Goal: Task Accomplishment & Management: Manage account settings

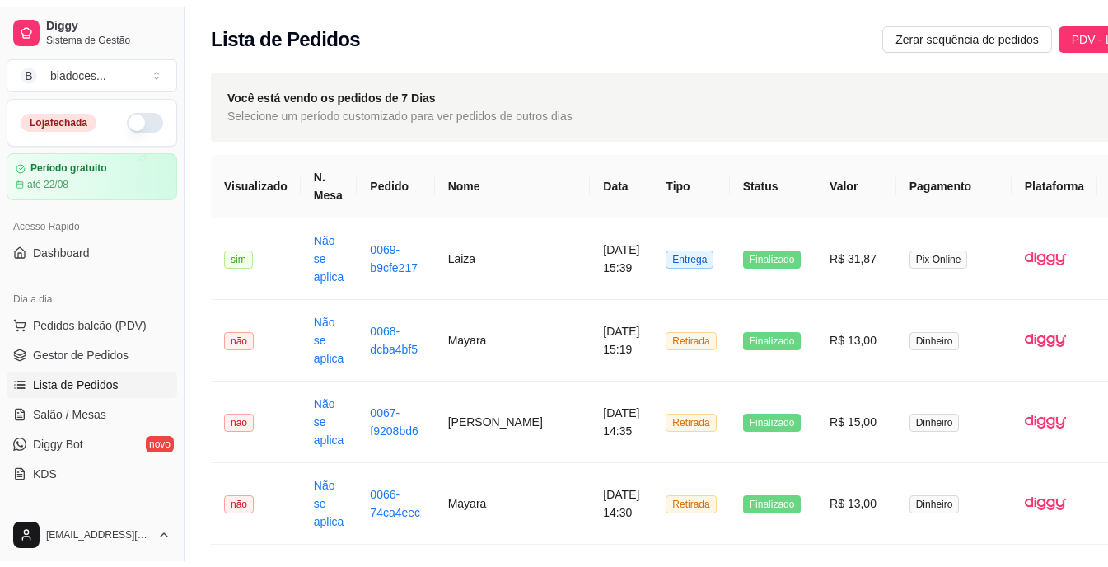
scroll to position [369, 0]
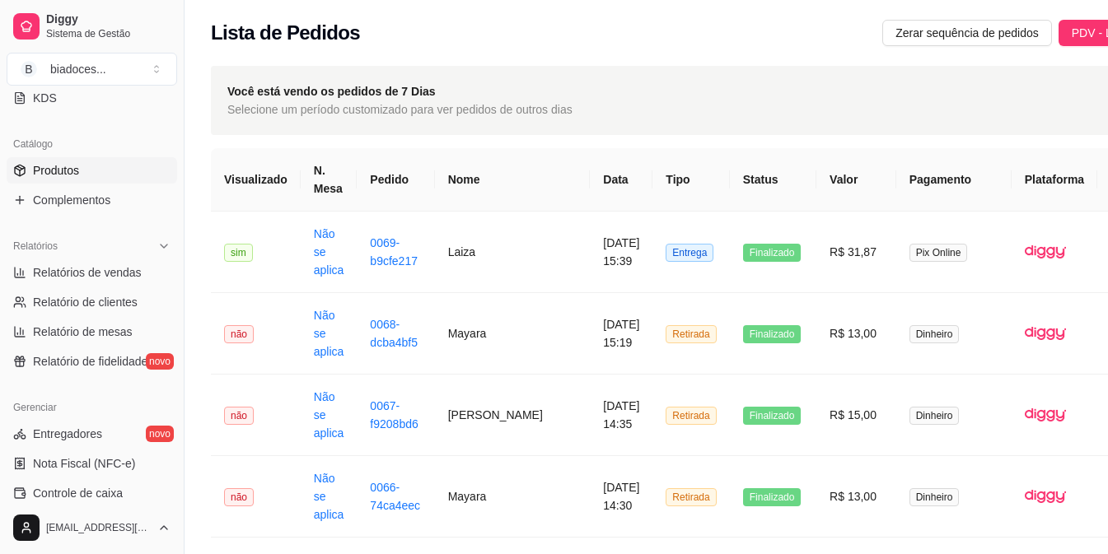
click at [62, 172] on span "Produtos" at bounding box center [56, 170] width 46 height 16
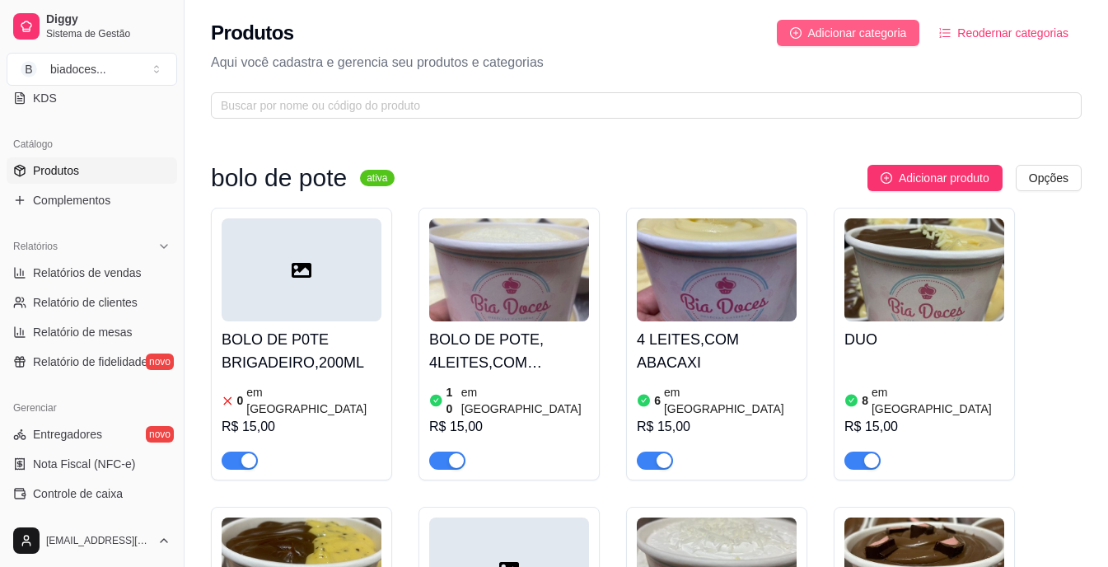
click at [843, 34] on span "Adicionar categoria" at bounding box center [857, 33] width 99 height 18
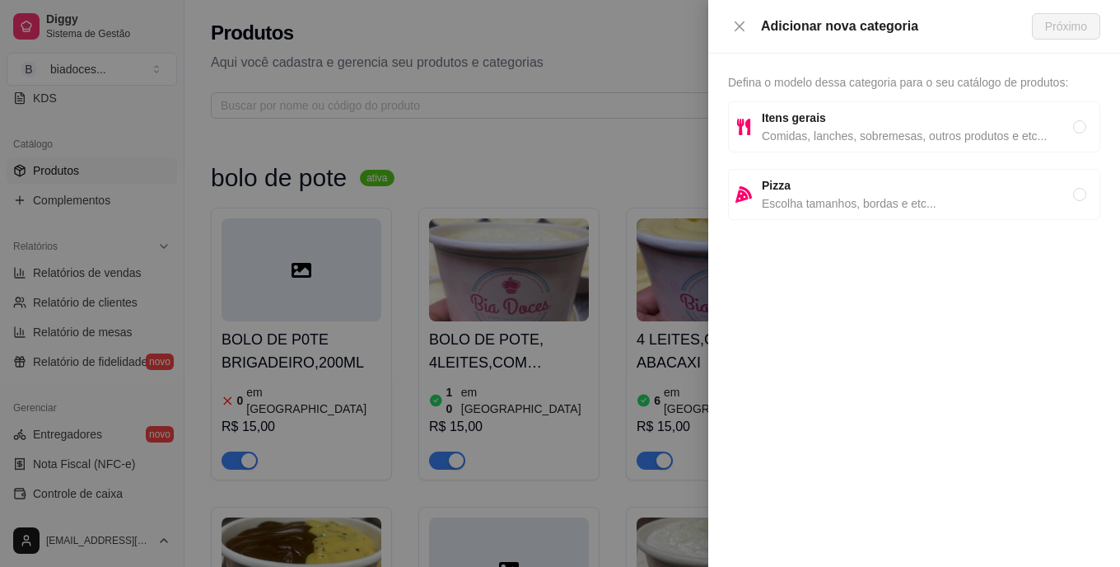
click at [1053, 145] on div "Itens gerais Comidas, lanches, sobremesas, outros produtos e etc..." at bounding box center [914, 126] width 372 height 51
radio input "true"
click at [1076, 36] on button "Próximo" at bounding box center [1066, 26] width 68 height 26
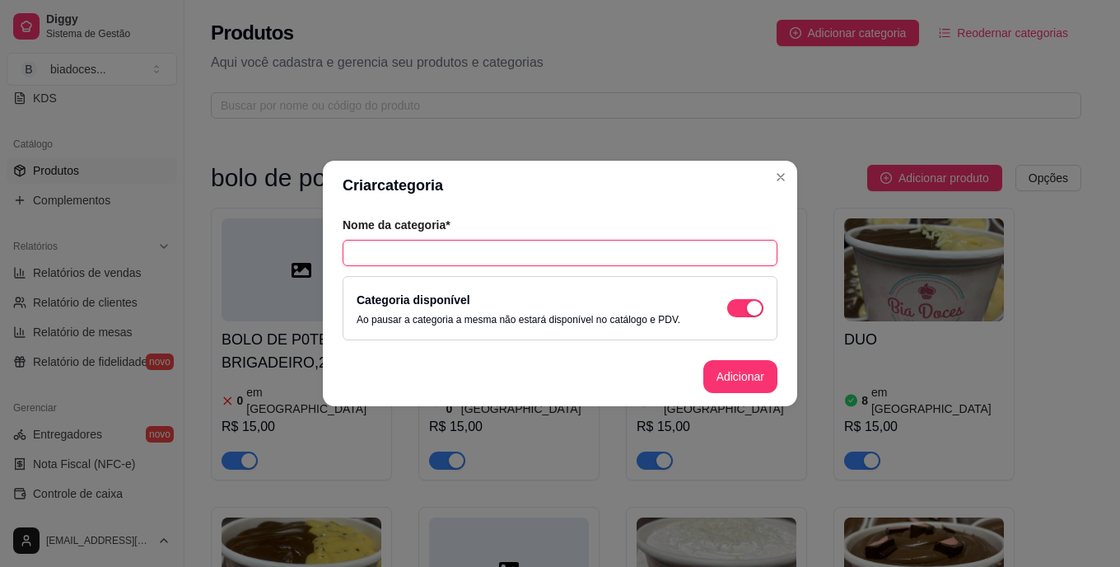
click at [633, 248] on input "text" at bounding box center [560, 253] width 435 height 26
type input "🍪"
type input "COOKIES"
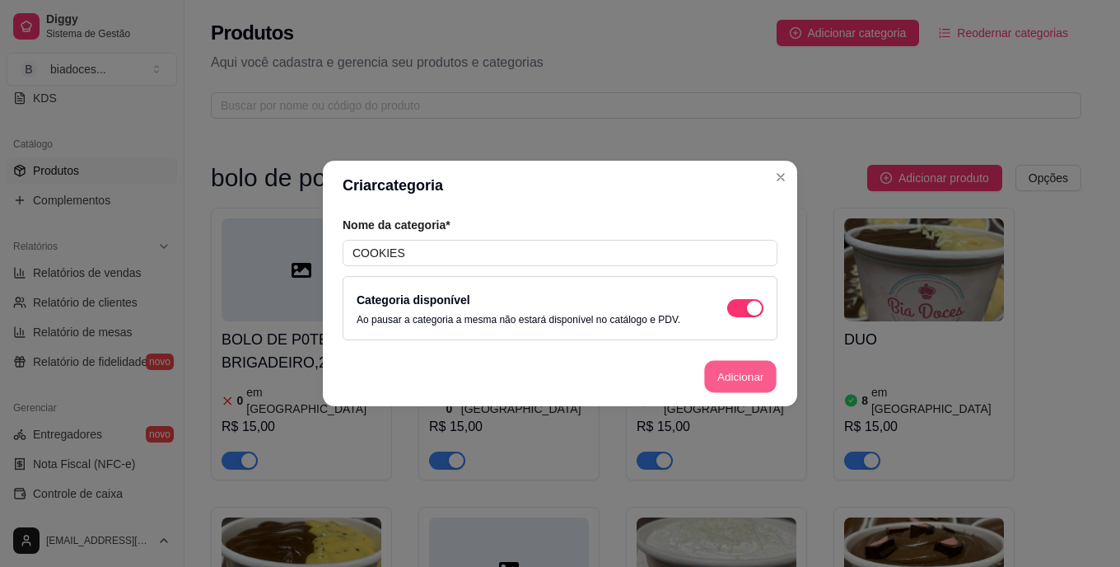
click at [756, 376] on button "Adicionar" at bounding box center [740, 377] width 72 height 32
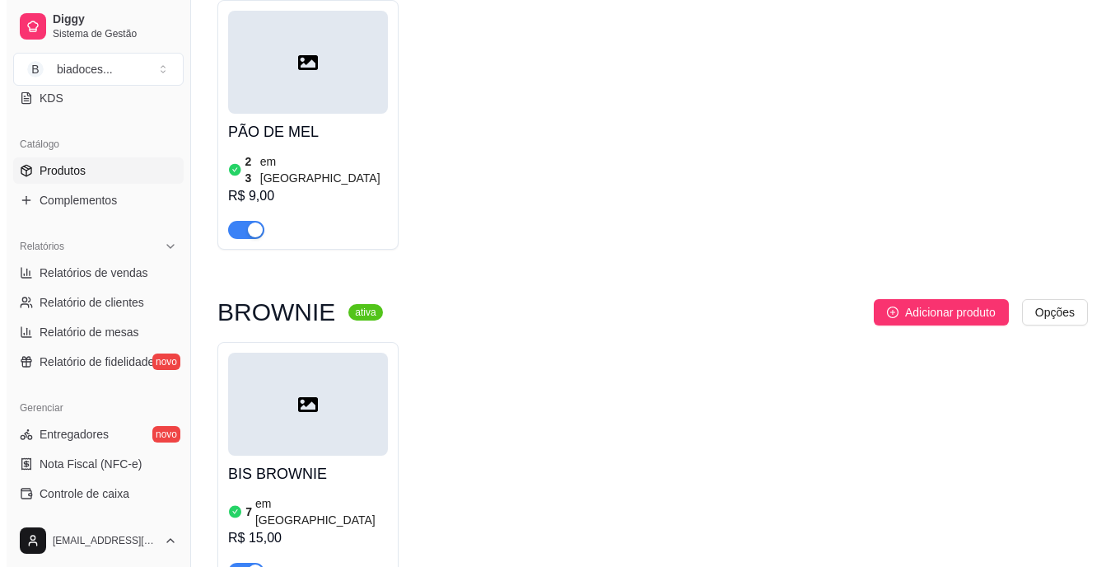
scroll to position [3944, 0]
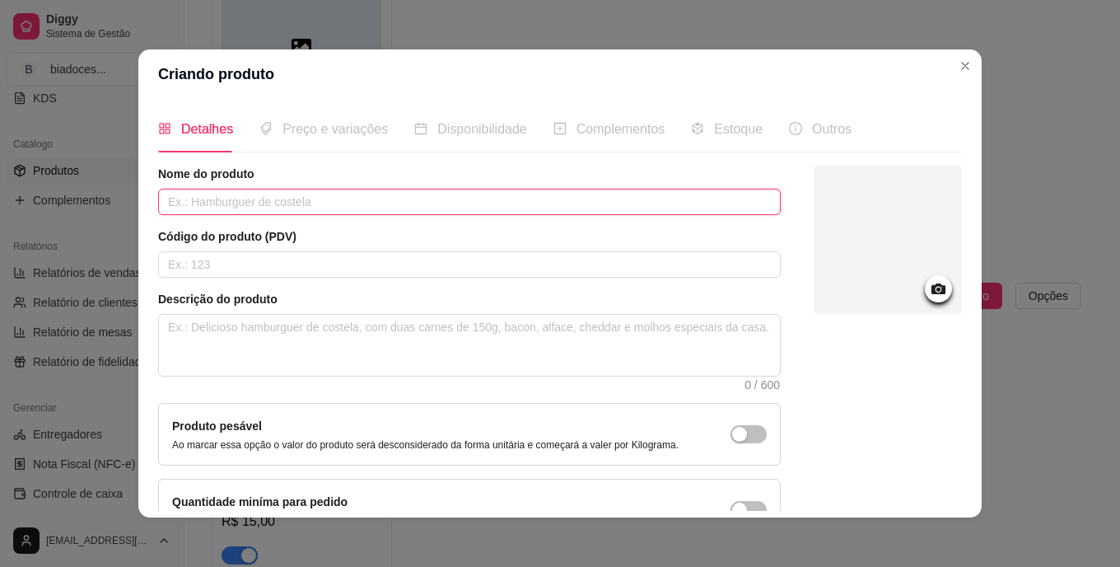
click at [534, 202] on input "text" at bounding box center [469, 202] width 623 height 26
type input "COOKIES"
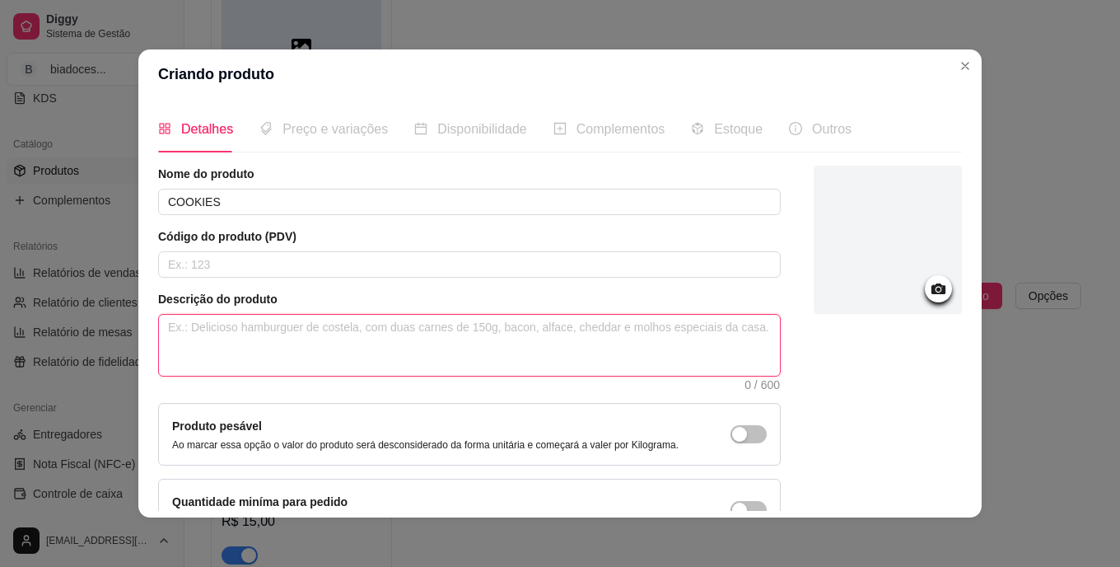
click at [525, 342] on textarea at bounding box center [469, 345] width 621 height 61
type textarea "M"
type textarea "MA"
type textarea "MAS"
type textarea "MASS"
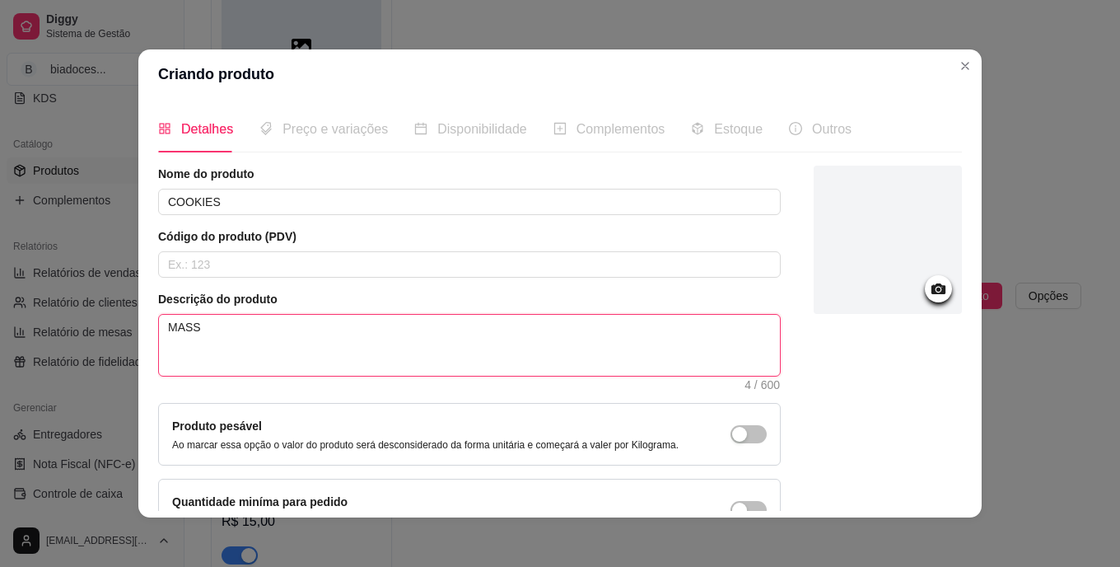
type textarea "MASSA"
type textarea "MASSA B"
type textarea "MASSA BI"
type textarea "MASSA BIS"
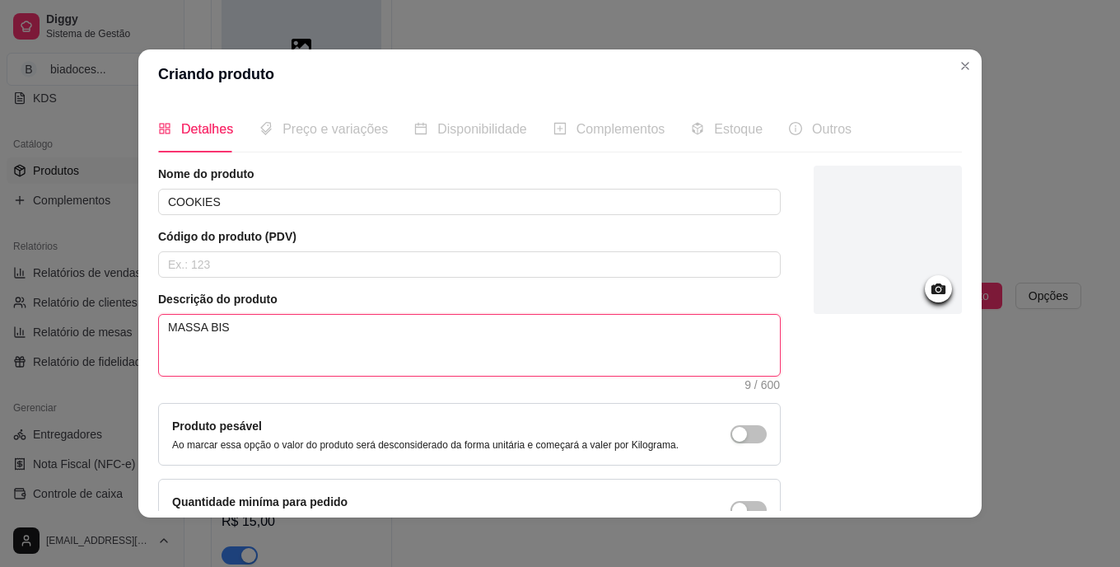
type textarea "MASSA BISC"
type textarea "MASSA BISCO"
type textarea "MASSA BISCOI"
type textarea "MASSA BISCOIT"
type textarea "MASSA BISCOITO"
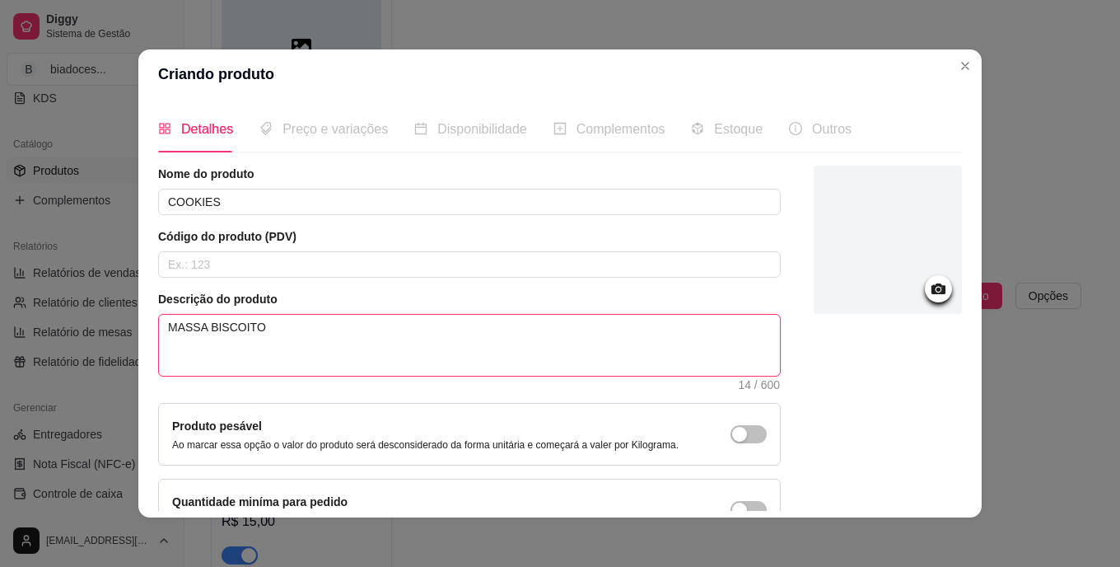
type textarea "MASSA BISCOITO"
type textarea "MASSA BISCOITO G"
type textarea "MASSA BISCOITO GO"
type textarea "MASSA BISCOITO GOT"
type textarea "MASSA BISCOITO GOTA"
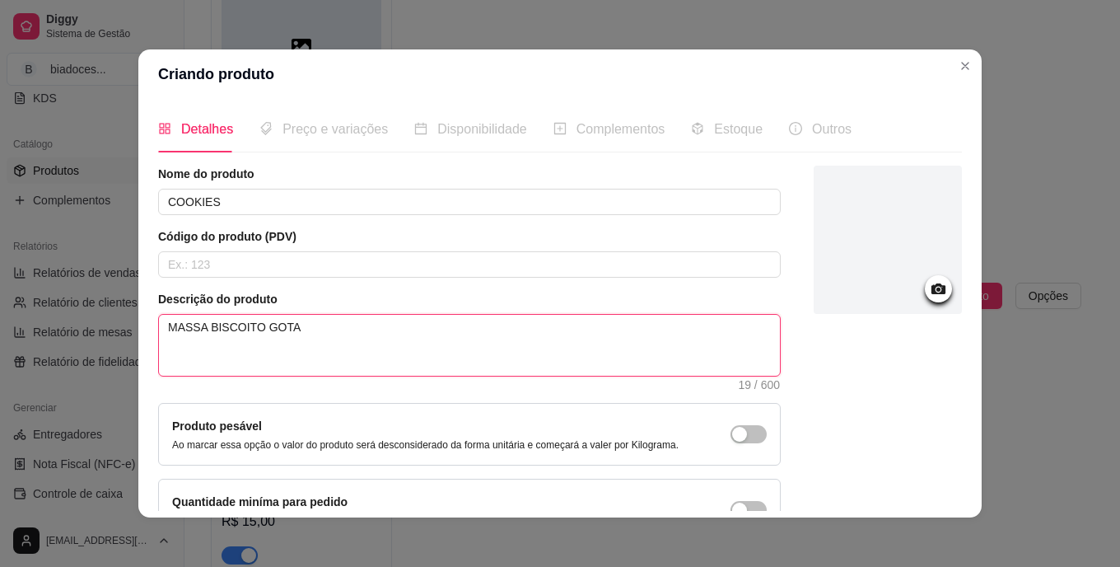
type textarea "MASSA BISCOITO GOTAS"
type textarea "MASSA BISCOITO GOTAS D"
type textarea "MASSA BISCOITO GOTAS DE"
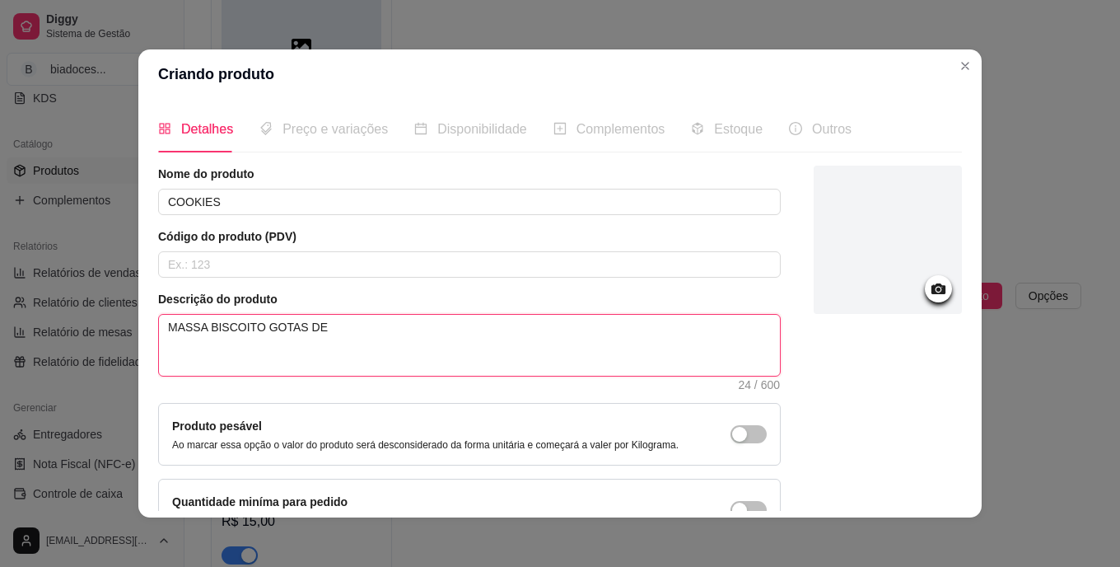
type textarea "MASSA BISCOITO GOTAS DE C"
type textarea "MASSA BISCOITO GOTAS DE CH"
type textarea "MASSA BISCOITO GOTAS DE CHO"
type textarea "MASSA BISCOITO GOTAS DE CHOC"
type textarea "MASSA BISCOITO GOTAS DE CHOCO"
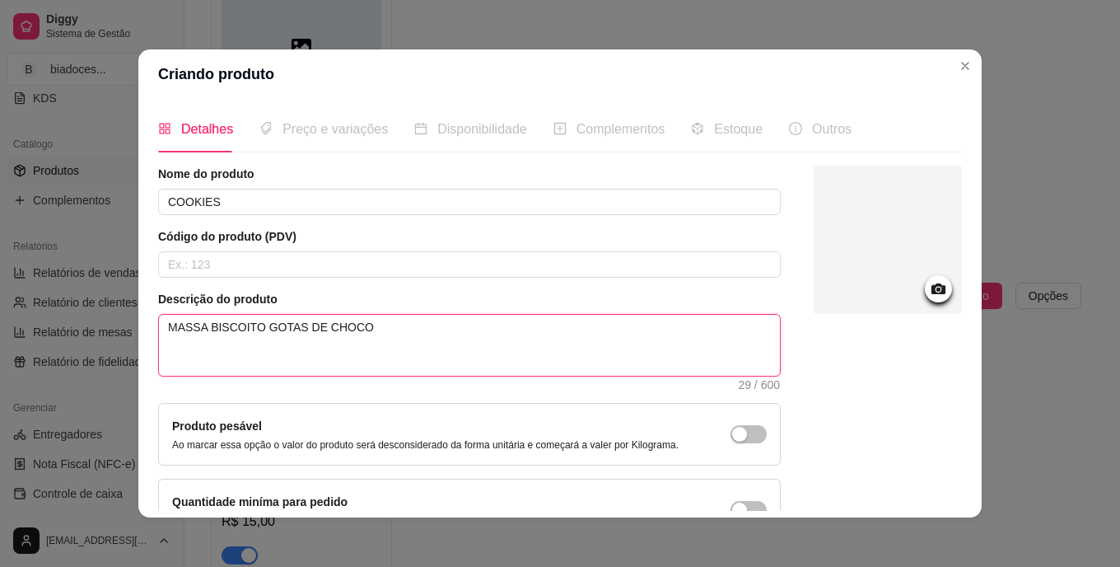
type textarea "MASSA BISCOITO GOTAS DE CHOCOL"
type textarea "MASSA BISCOITO GOTAS DE CHOCOLA"
type textarea "MASSA BISCOITO GOTAS DE CHOCOLAT"
type textarea "MASSA BISCOITO GOTAS DE CHOCOLATE"
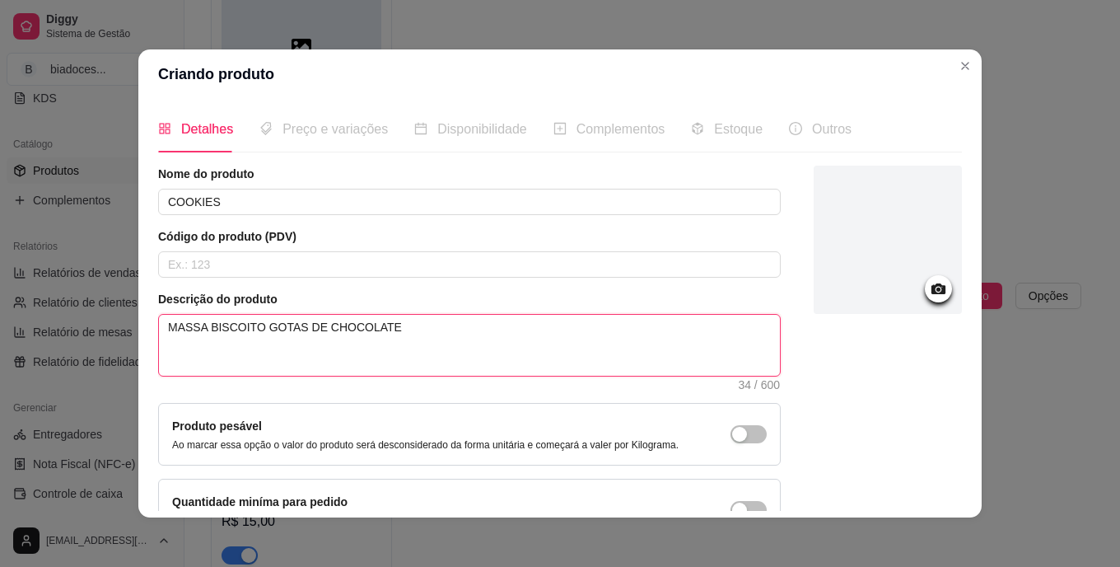
type textarea "MASSA BISCOITO GOTAS DE CHOCOLATE E"
type textarea "MASSA BISCOITO GOTAS DE CHOCOLATE E N"
type textarea "MASSA BISCOITO GOTAS DE CHOCOLATE E NU"
type textarea "MASSA BISCOITO GOTAS DE CHOCOLATE E NUT"
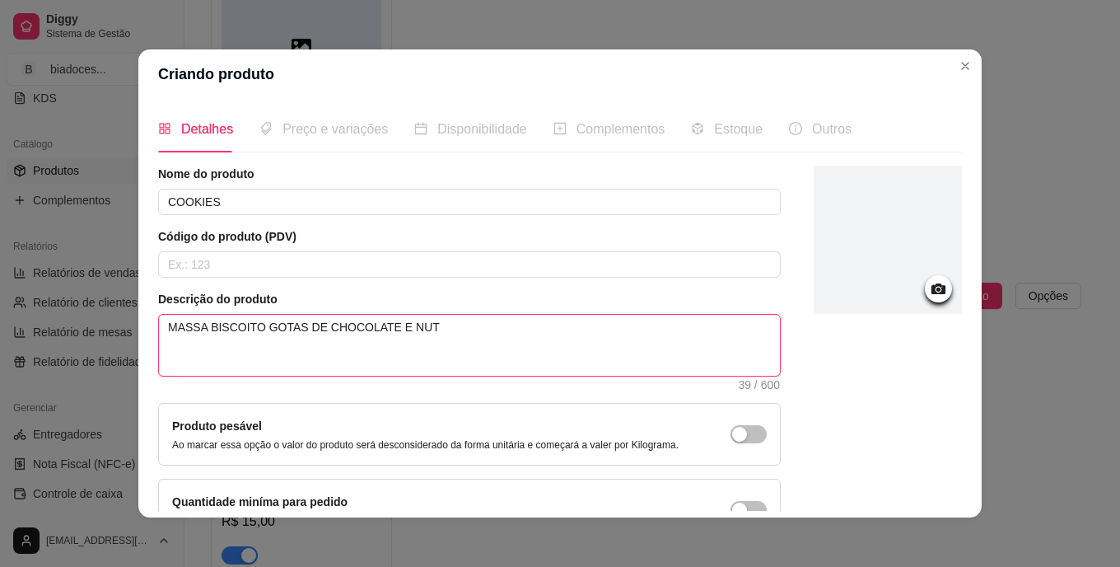
type textarea "MASSA BISCOITO GOTAS DE CHOCOLATE E NUTE"
type textarea "MASSA BISCOITO GOTAS DE CHOCOLATE E NUTELLA"
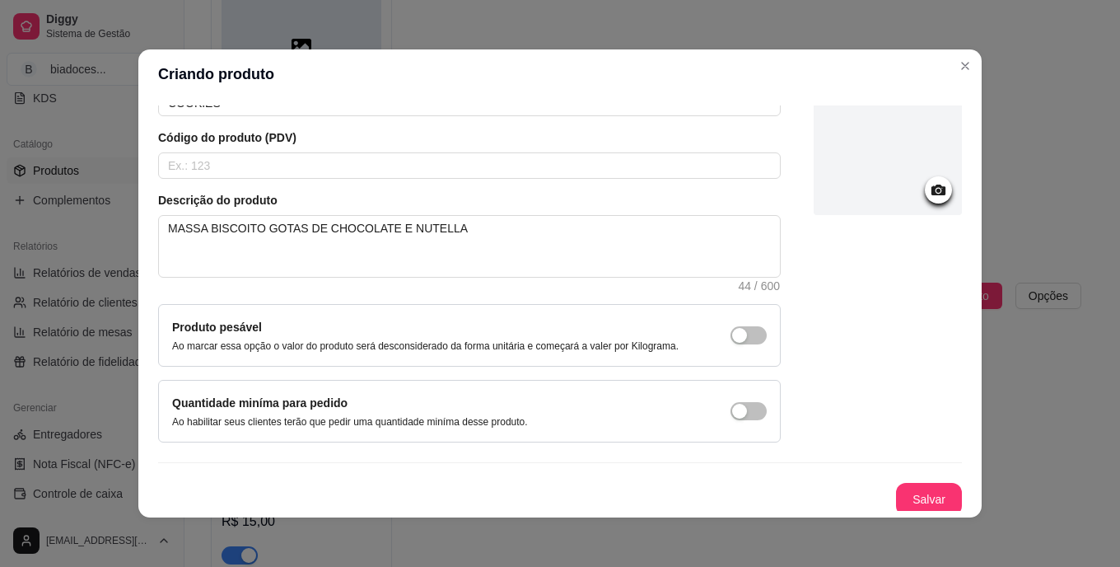
scroll to position [104, 0]
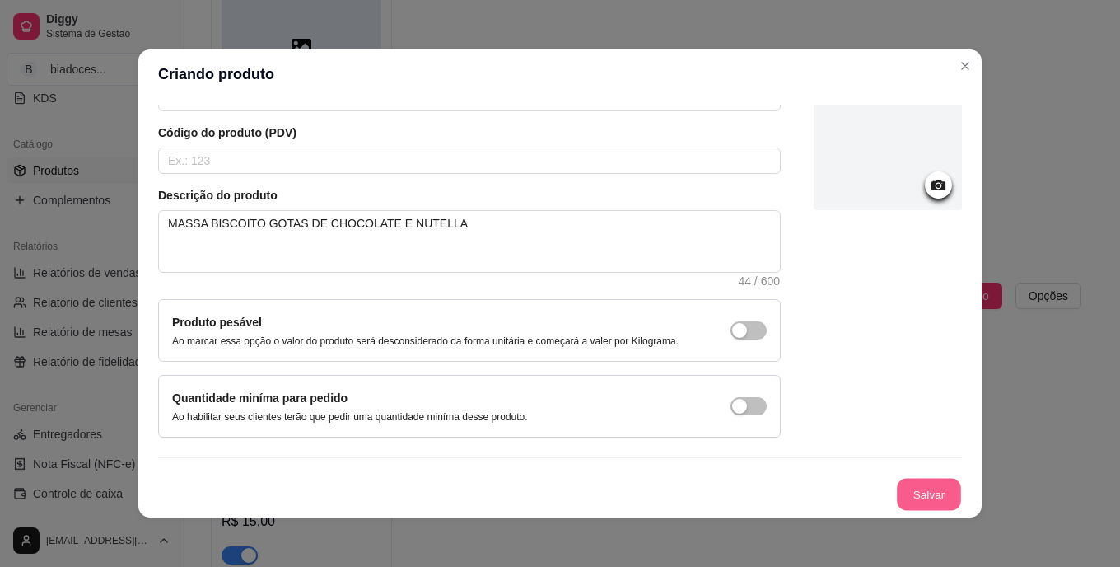
click at [906, 495] on button "Salvar" at bounding box center [929, 495] width 64 height 32
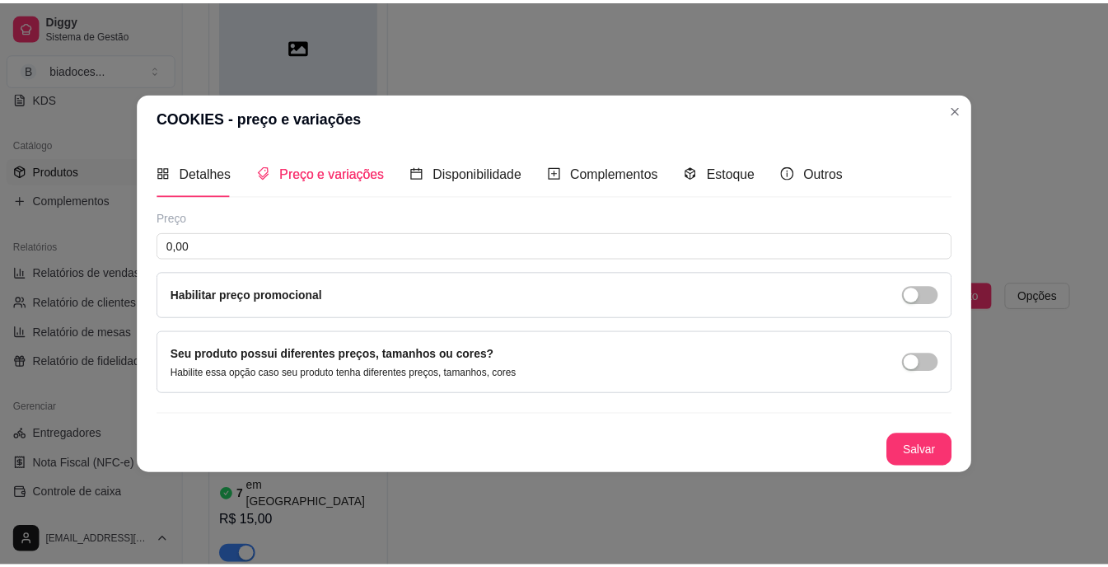
scroll to position [0, 0]
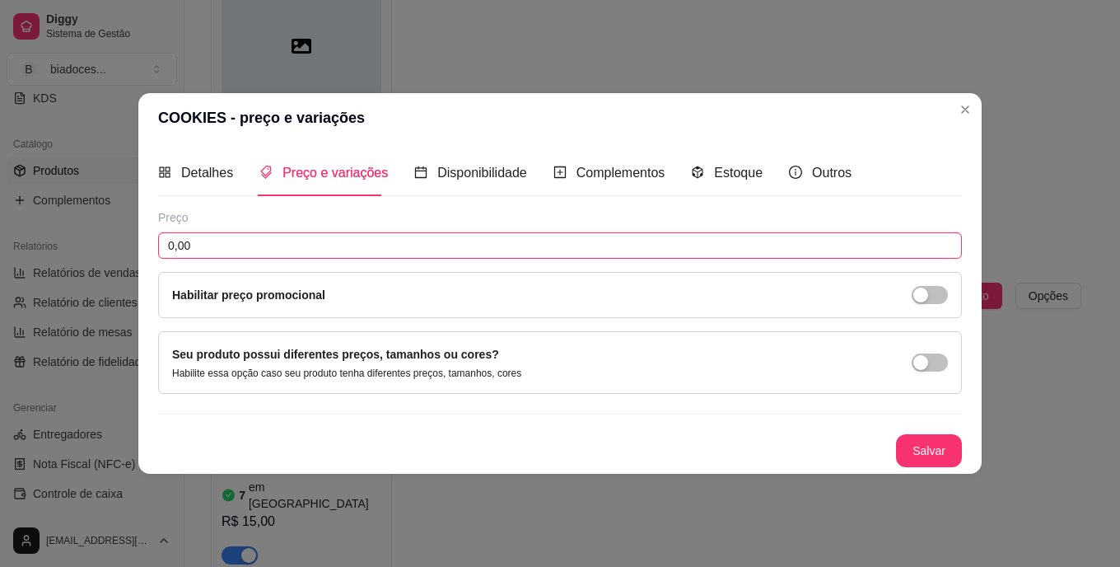
click at [631, 255] on input "0,00" at bounding box center [560, 245] width 804 height 26
type input "15,00"
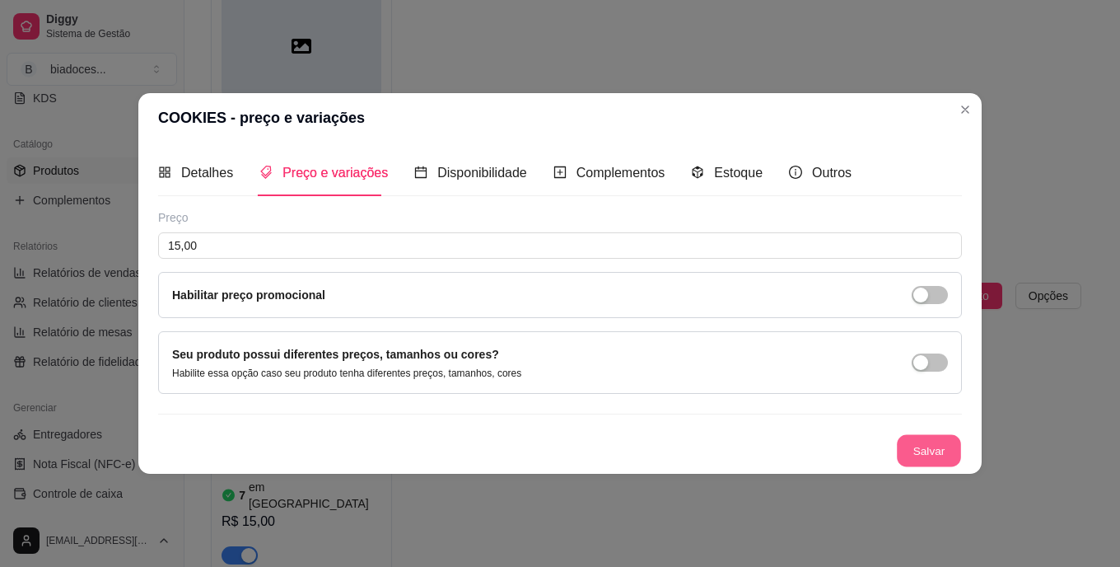
click at [944, 463] on button "Salvar" at bounding box center [929, 451] width 64 height 32
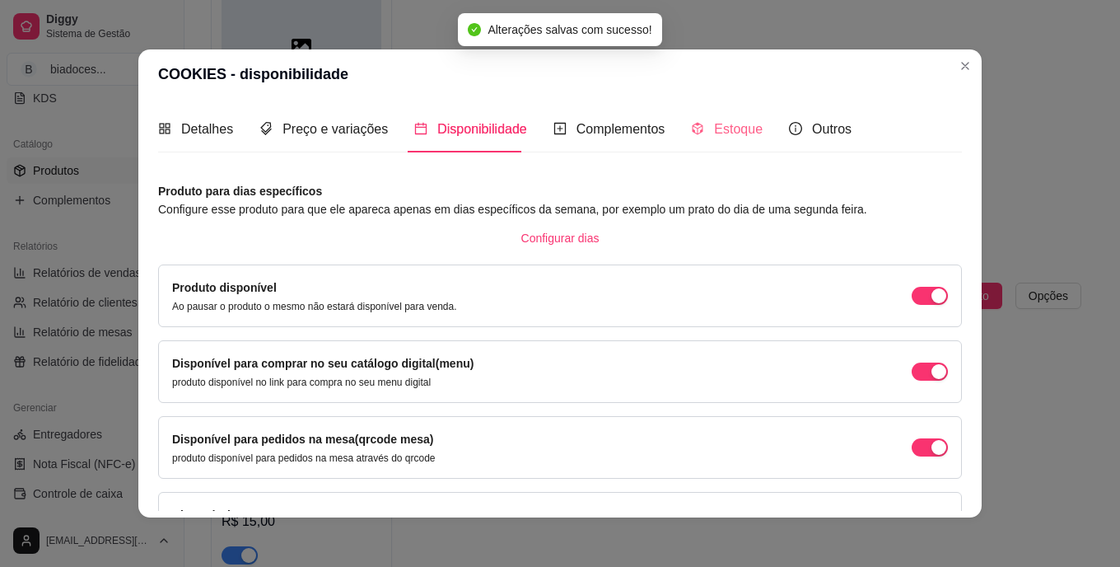
click at [727, 117] on div "Estoque" at bounding box center [727, 128] width 72 height 47
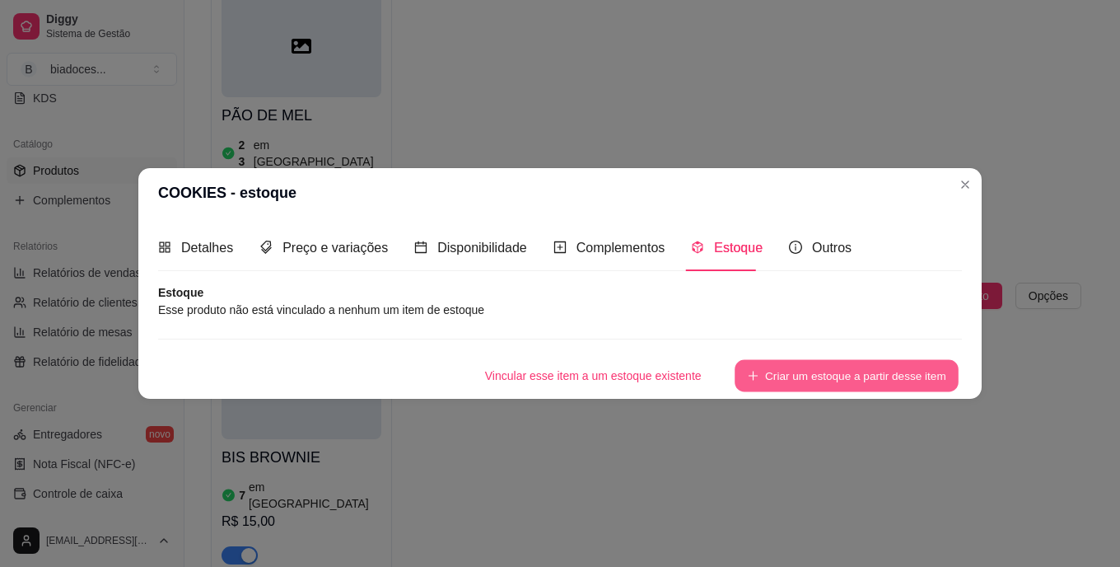
click at [813, 384] on button "Criar um estoque a partir desse item" at bounding box center [847, 376] width 224 height 32
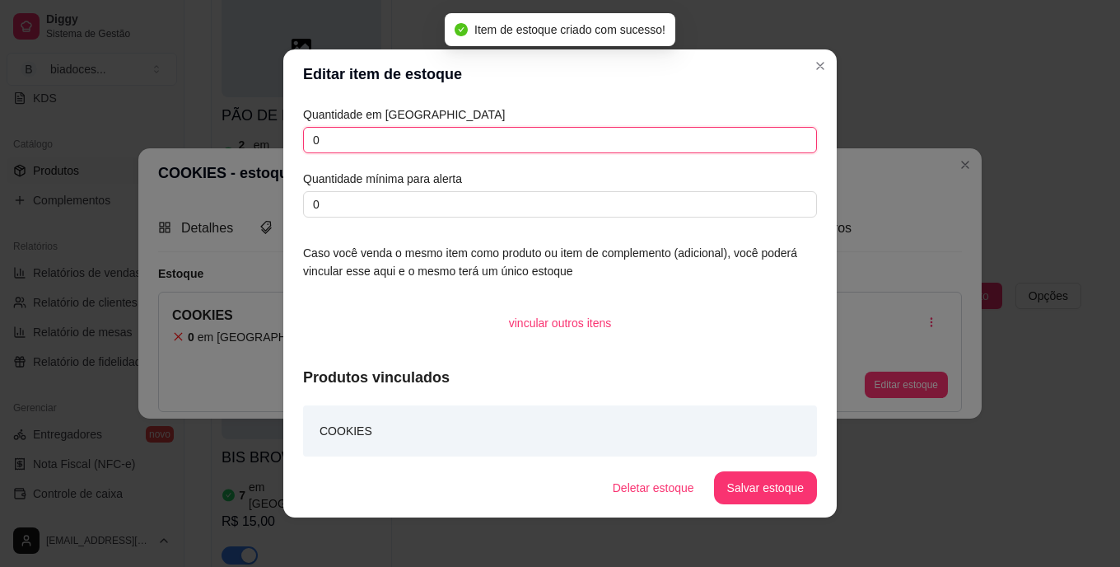
click at [520, 143] on input "0" at bounding box center [560, 140] width 514 height 26
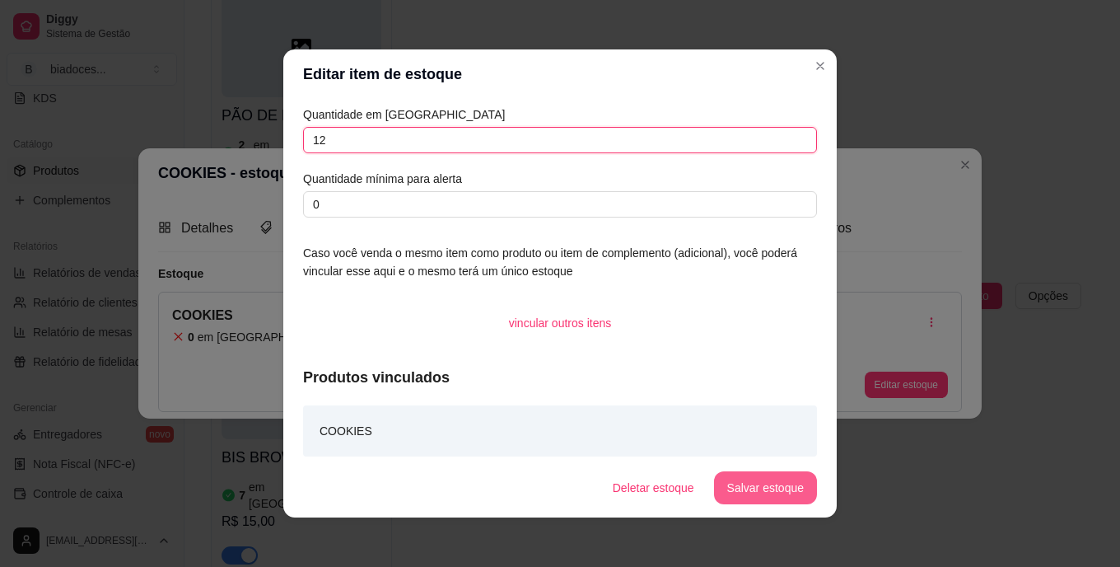
type input "12"
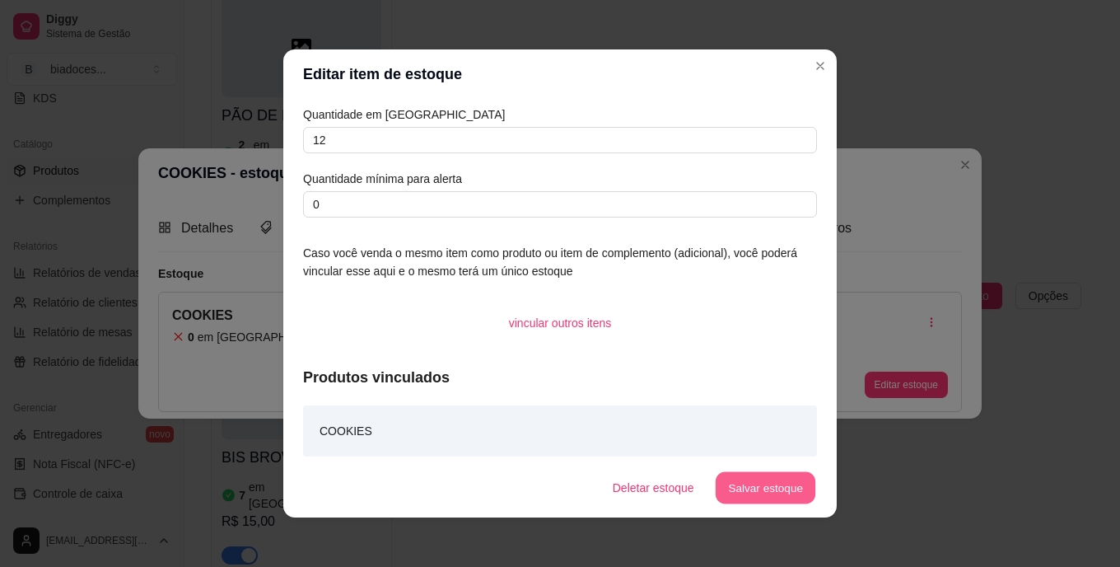
click at [756, 495] on button "Salvar estoque" at bounding box center [765, 488] width 100 height 32
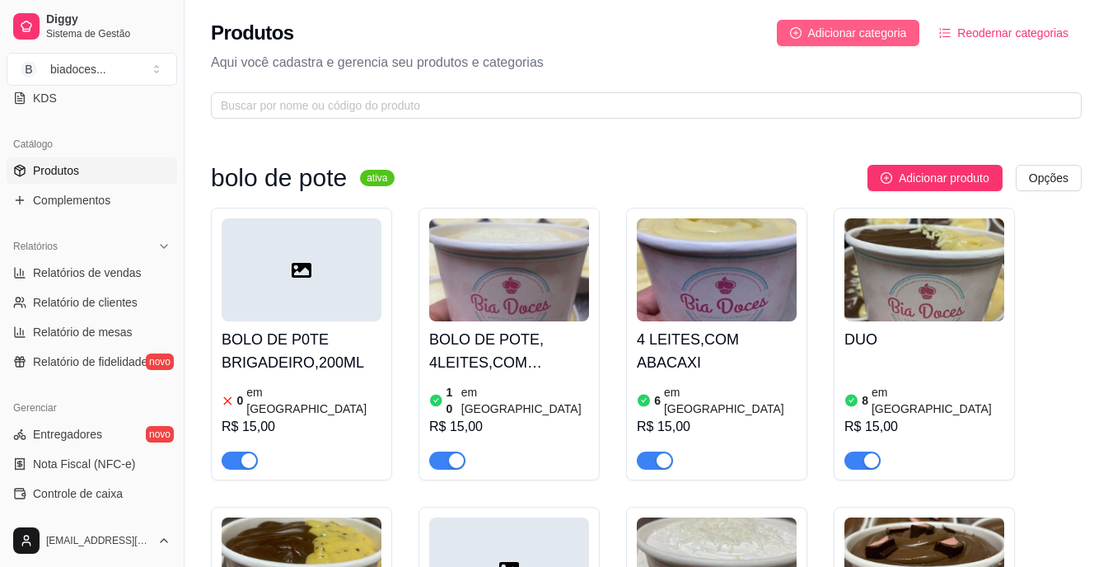
click at [864, 32] on span "Adicionar categoria" at bounding box center [857, 33] width 99 height 18
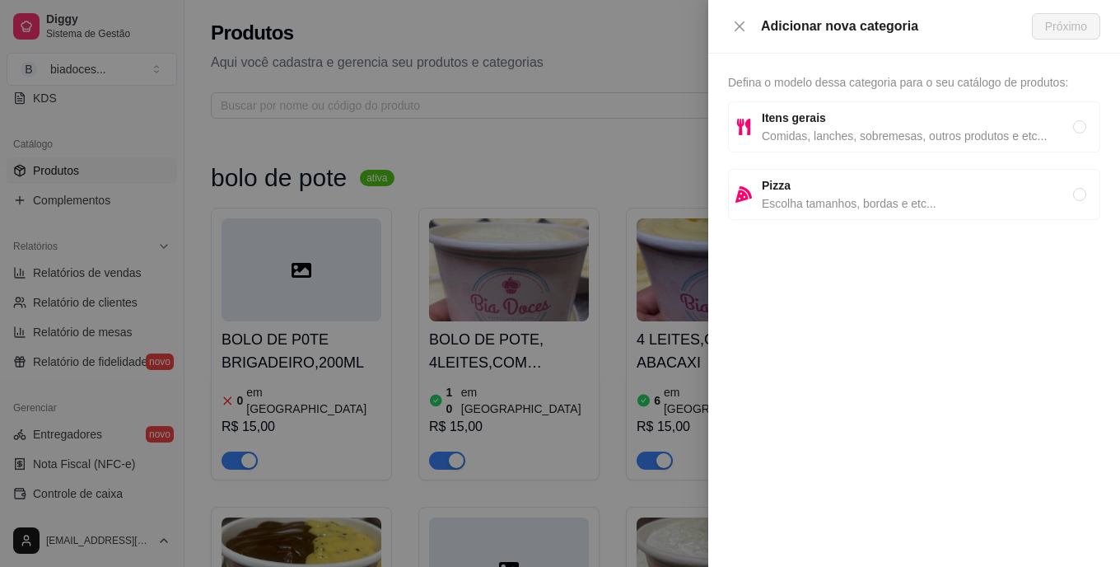
click at [927, 126] on span "Itens gerais" at bounding box center [917, 118] width 311 height 18
radio input "true"
click at [1069, 35] on button "Próximo" at bounding box center [1066, 26] width 68 height 26
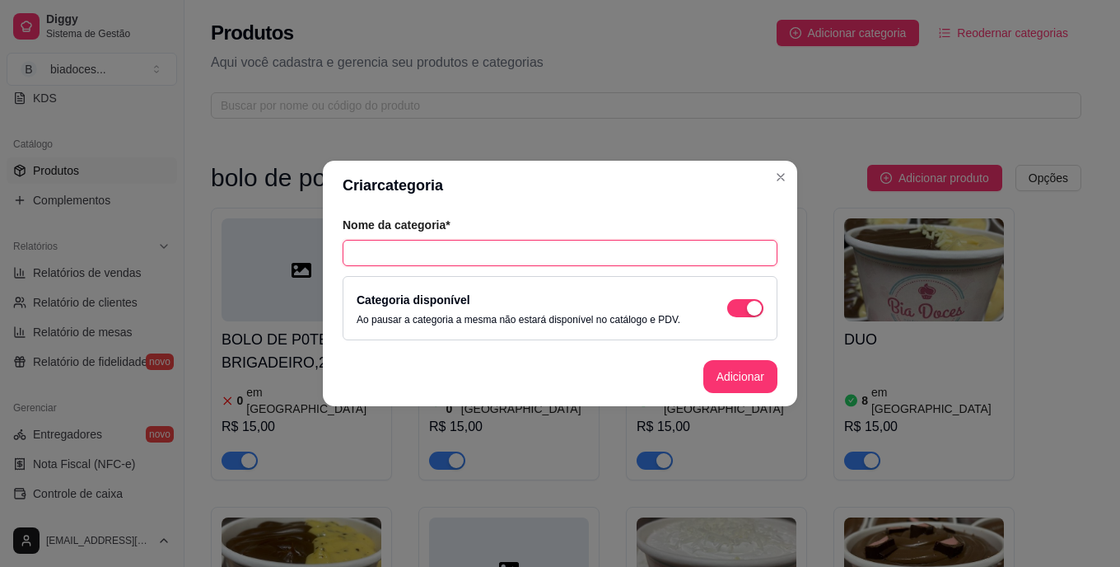
click at [591, 255] on input "text" at bounding box center [560, 253] width 435 height 26
type input "PAVÊ"
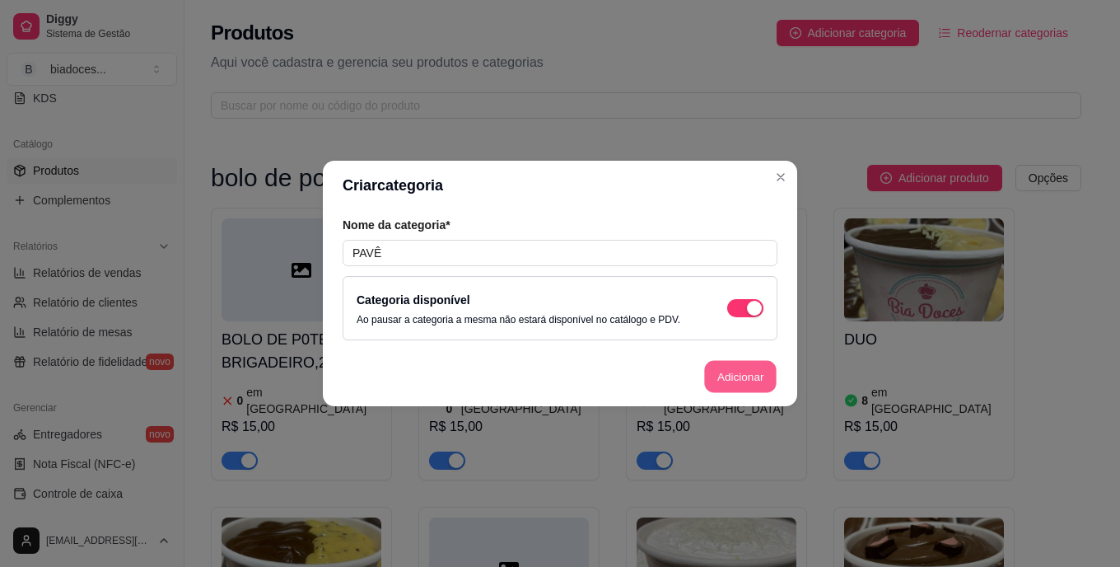
click at [729, 386] on button "Adicionar" at bounding box center [740, 377] width 72 height 32
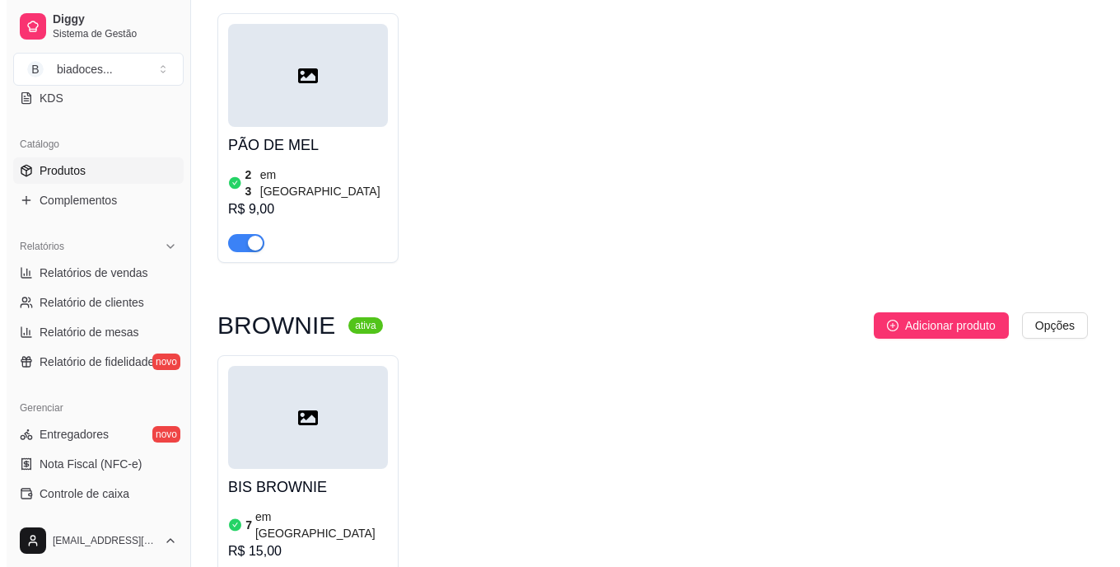
scroll to position [4271, 0]
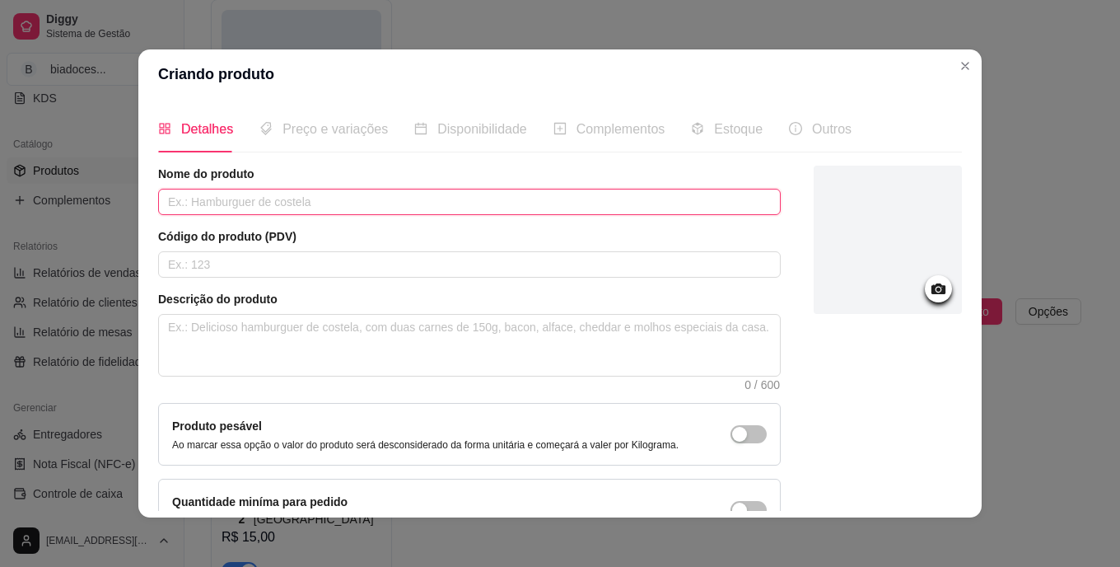
click at [300, 194] on input "text" at bounding box center [469, 202] width 623 height 26
type input "PAVÊ"
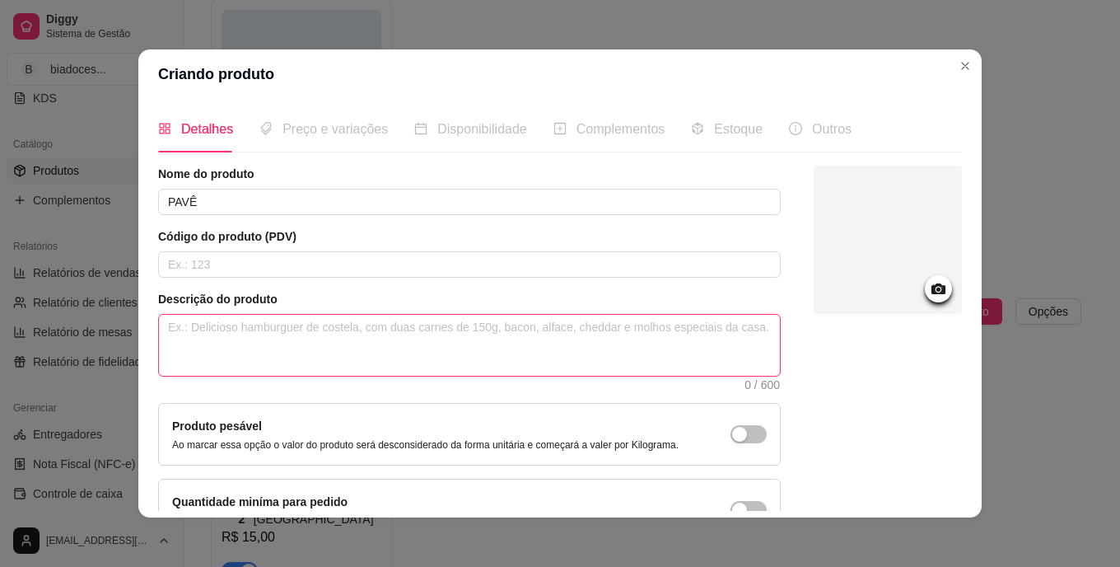
click at [421, 353] on textarea at bounding box center [469, 345] width 621 height 61
type textarea "P"
type textarea "C"
type textarea "CR"
type textarea "CRE"
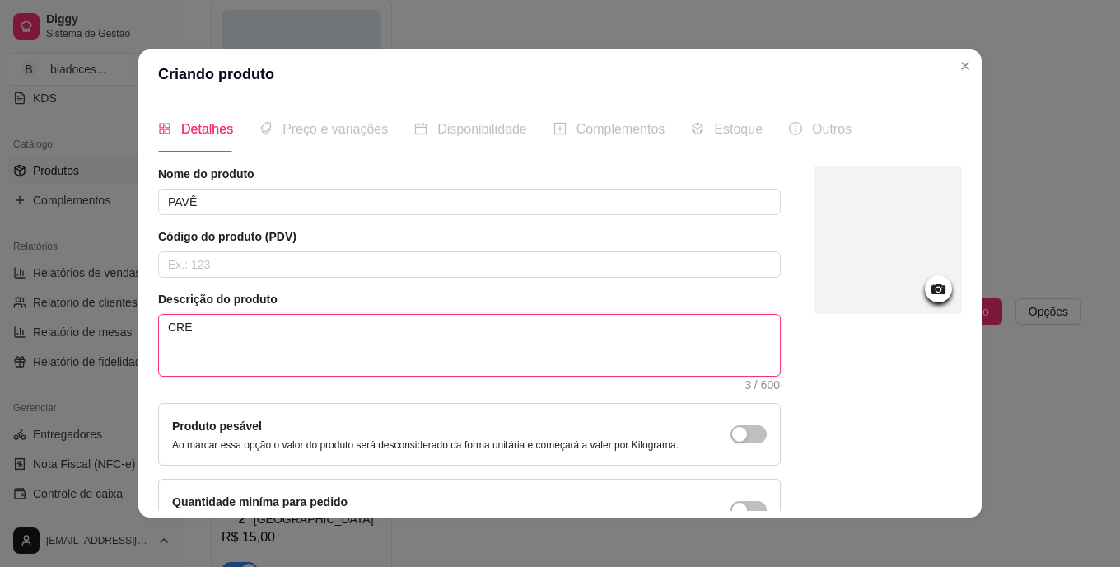
type textarea "CREM"
type textarea "CREME"
type textarea "CREME B"
type textarea "CREME BA"
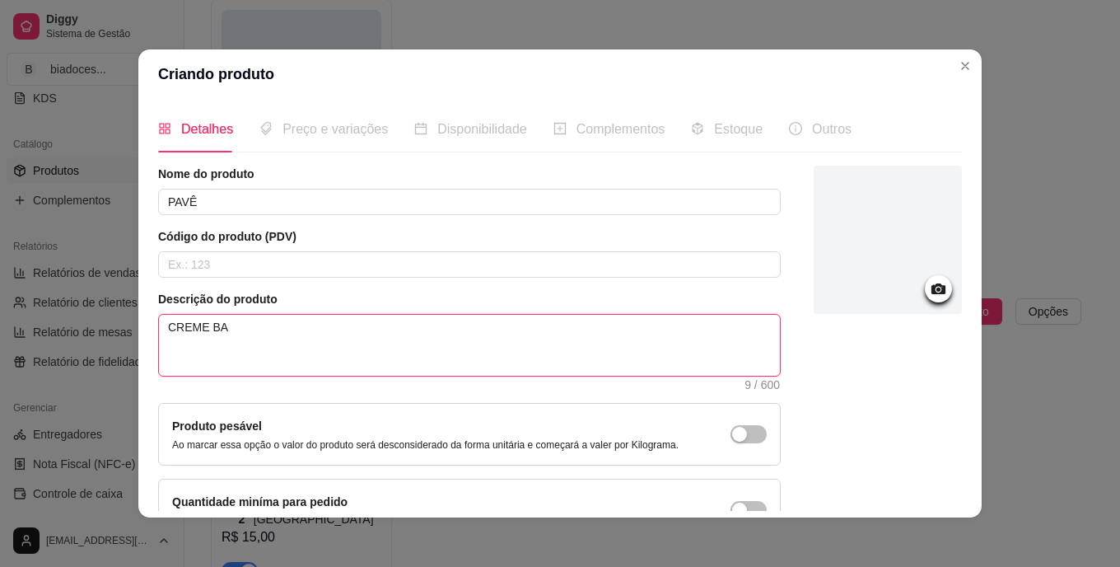
type textarea "CREME BAS"
type textarea "CREME BASE"
type textarea "CREME BASE B"
type textarea "CREME BASE BI"
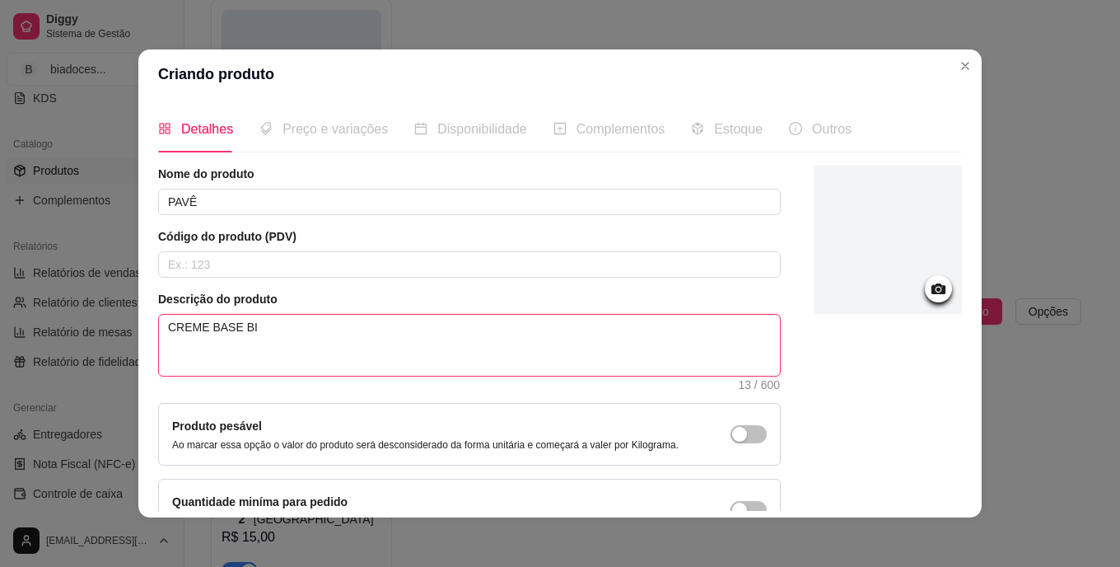
type textarea "CREME BASE BIS"
type textarea "CREME BASE BISC"
type textarea "CREME BASE BISCO"
type textarea "CREME BASE BISCOO"
type textarea "CREME BASE BISCO"
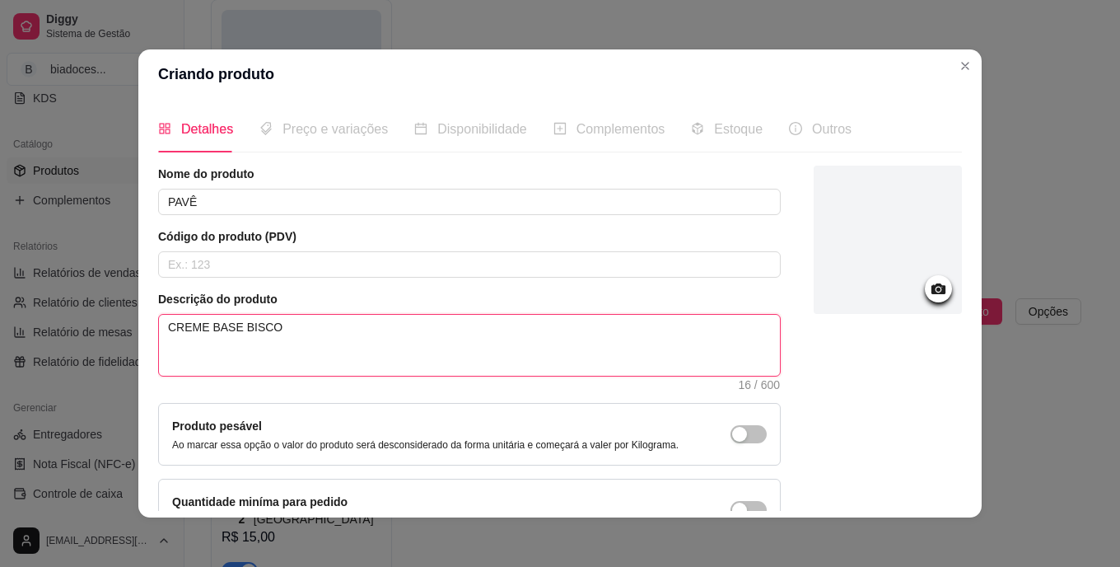
type textarea "CREME BASE BISCOI"
type textarea "CREME BASE BISCOIT"
type textarea "CREME BASE BISCOITO"
type textarea "CREME BASE BISCOITO C"
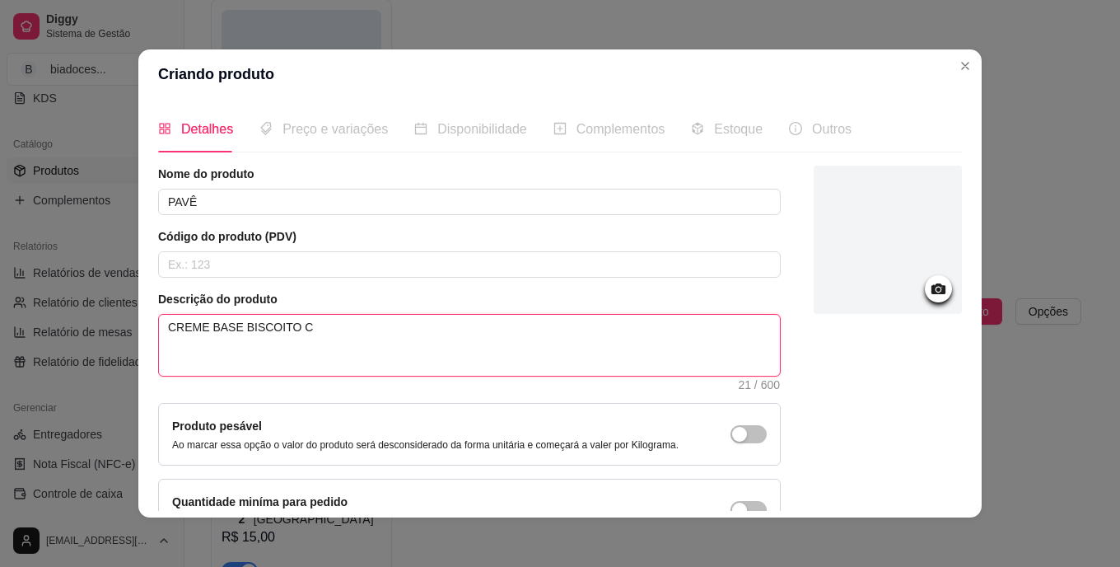
type textarea "CREME BASE BISCOITO CH"
type textarea "CREME BASE BISCOITO CHA"
type textarea "CREME BASE BISCOITO CHAM"
type textarea "CREME BASE BISCOITO CHAMP"
type textarea "CREME BASE BISCOITO CHAMPH"
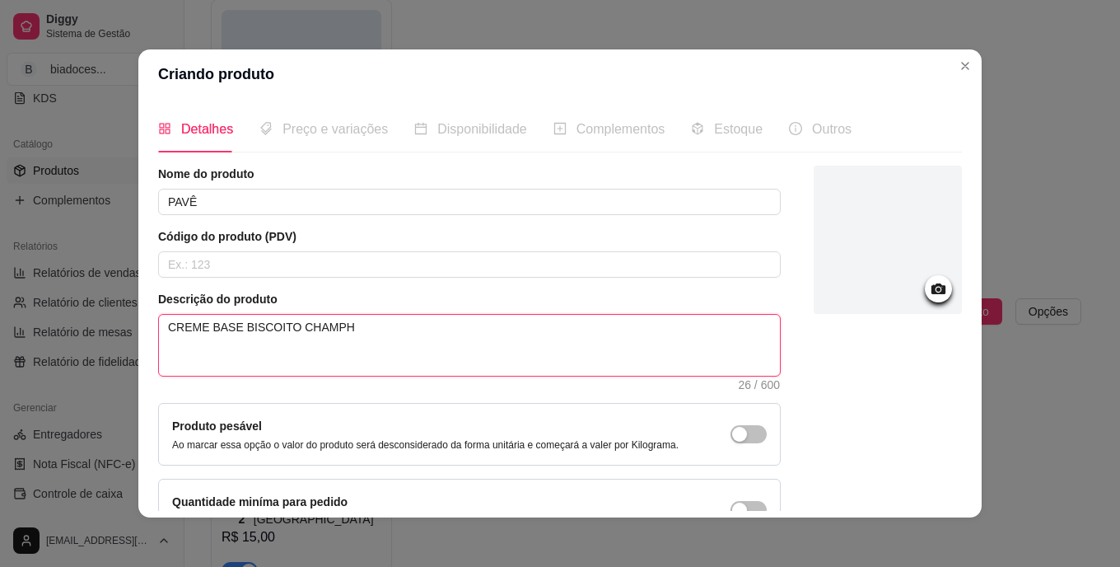
type textarea "CREME BASE BISCOITO CHAMPHA"
type textarea "CREME BASE BISCOITO CHAMPHAN"
type textarea "CREME BASE BISCOITO CHAMPHA"
type textarea "CREME BASE BISCOITO CHAMPH"
type textarea "CREME BASE BISCOITO CHAMP"
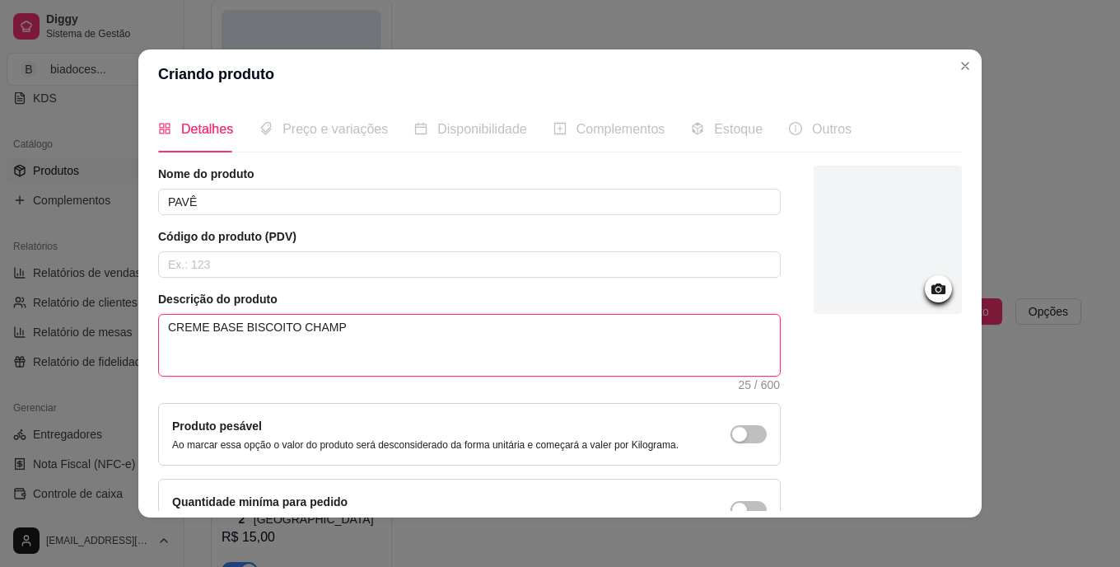
type textarea "CREME BASE BISCOITO CHAMPA"
type textarea "CREME BASE BISCOITO CHAMPAG"
type textarea "CREME BASE BISCOITO CHAMPAGN"
type textarea "CREME BASE BISCOITO CHAMPAGNE"
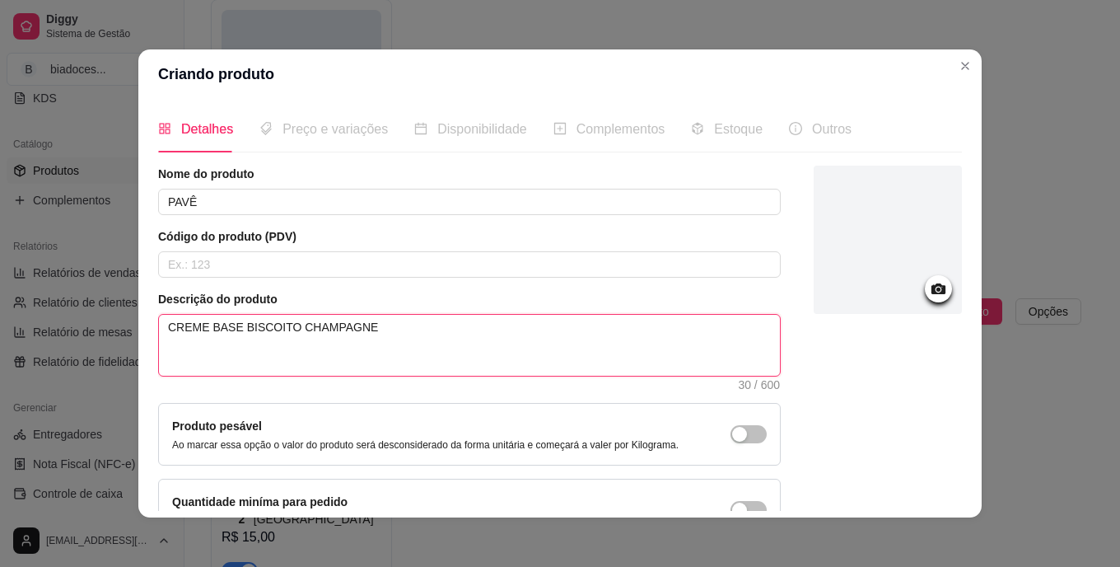
type textarea "CREME BASE BISCOITO CHAMPAGNE G"
type textarea "CREME BASE BISCOITO CHAMPAGNE GA"
type textarea "CREME BASE BISCOITO CHAMPAGNE GAN"
type textarea "CREME BASE BISCOITO CHAMPAGNE GANA"
type textarea "CREME BASE BISCOITO CHAMPAGNE GANAC"
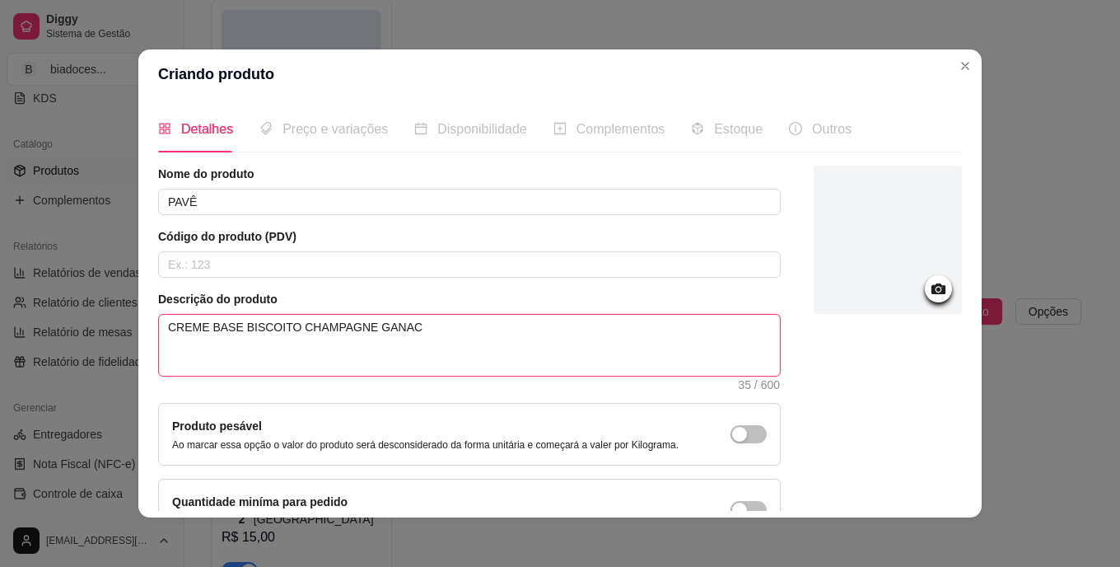
type textarea "CREME BASE BISCOITO CHAMPAGNE GANACH"
type textarea "CREME BASE BISCOITO CHAMPAGNE GANACHI"
type textarea "CREME BASE BISCOITO CHAMPAGNE GANACHI C"
type textarea "CREME BASE BISCOITO CHAMPAGNE GANACHI CH"
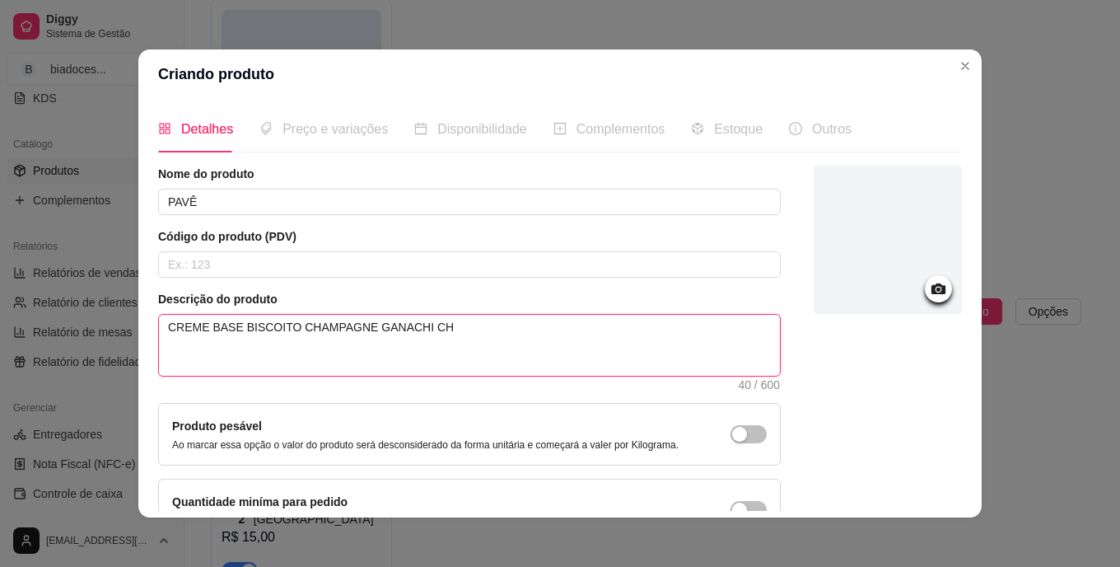
type textarea "CREME BASE BISCOITO CHAMPAGNE GANACHI CHO"
type textarea "CREME BASE BISCOITO CHAMPAGNE GANACHI CHOC"
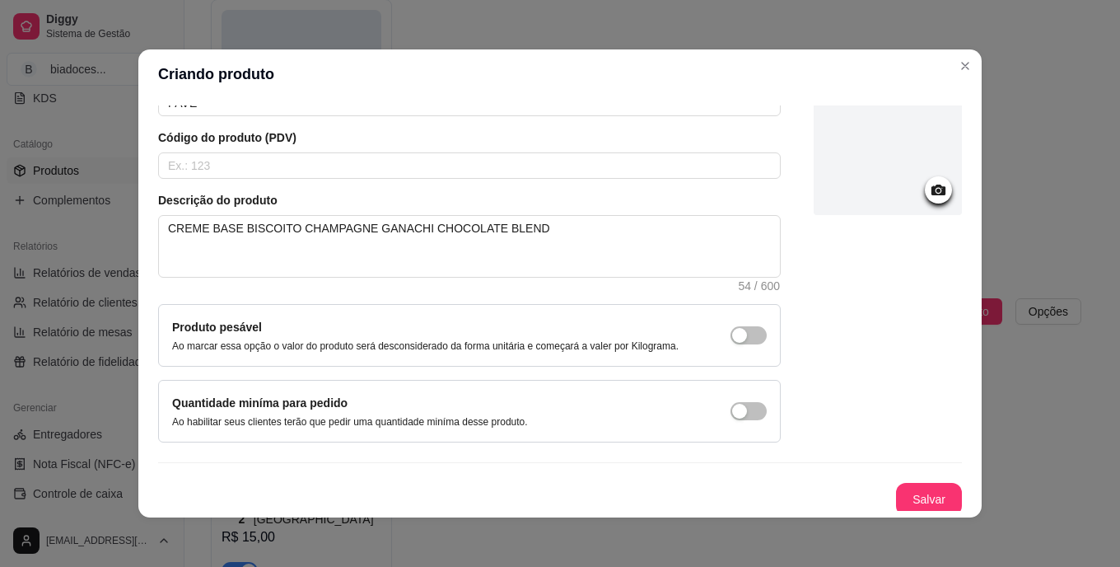
scroll to position [104, 0]
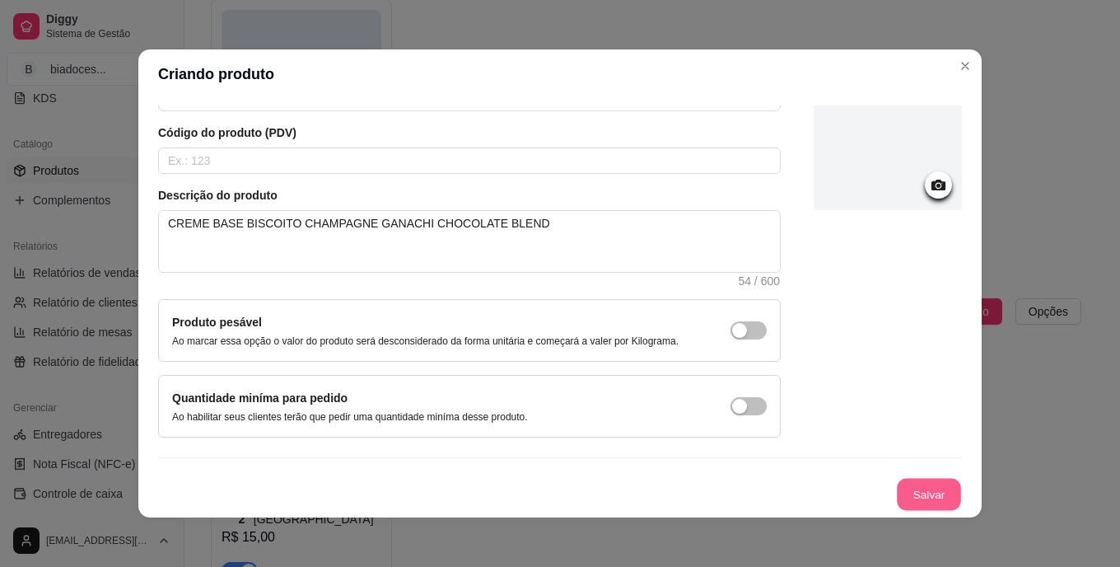
click at [920, 491] on button "Salvar" at bounding box center [929, 495] width 64 height 32
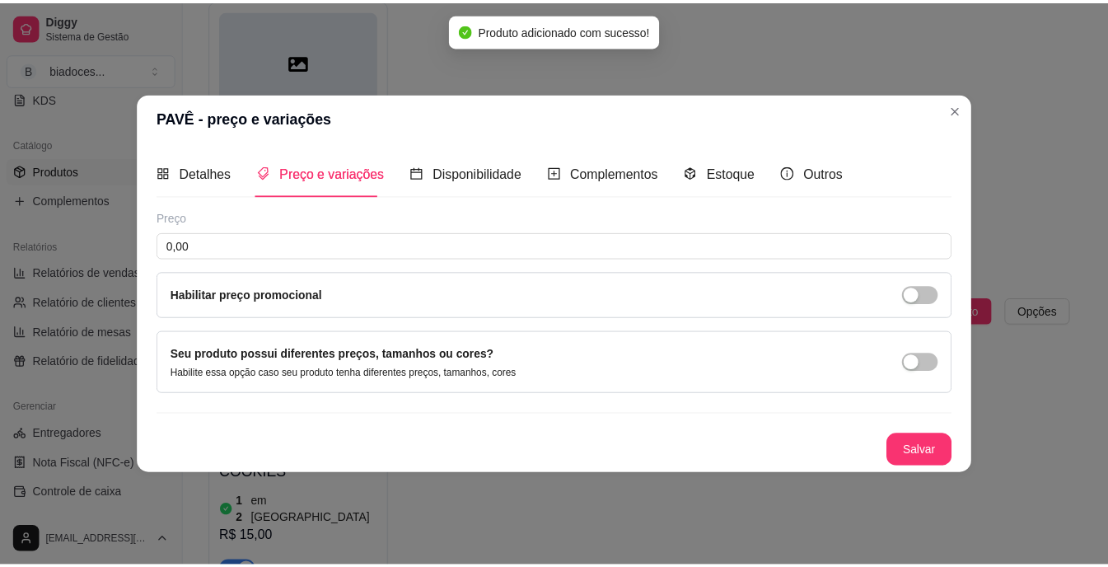
scroll to position [0, 0]
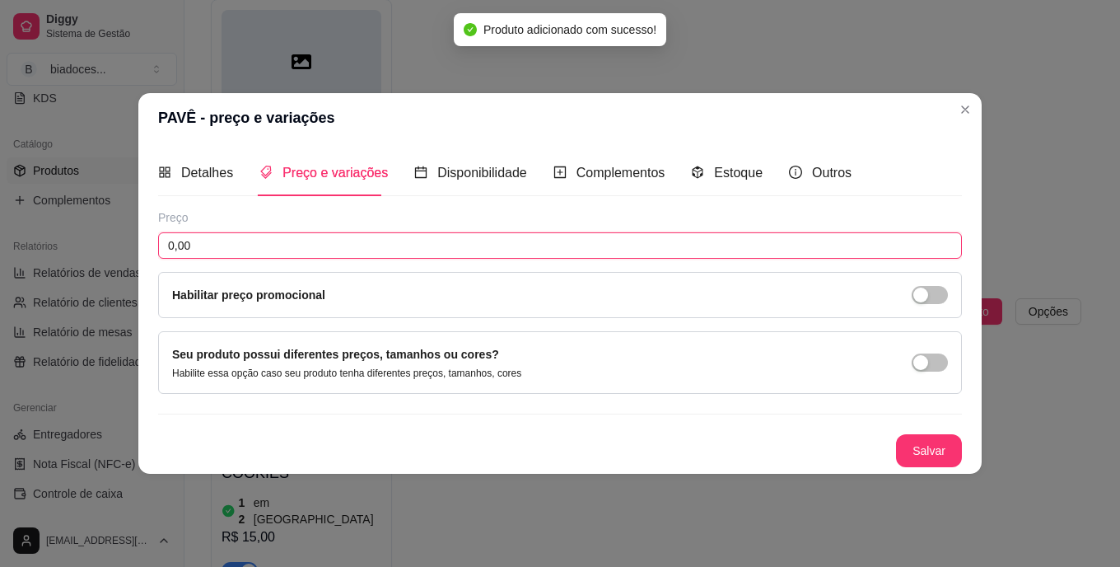
click at [404, 245] on input "0,00" at bounding box center [560, 245] width 804 height 26
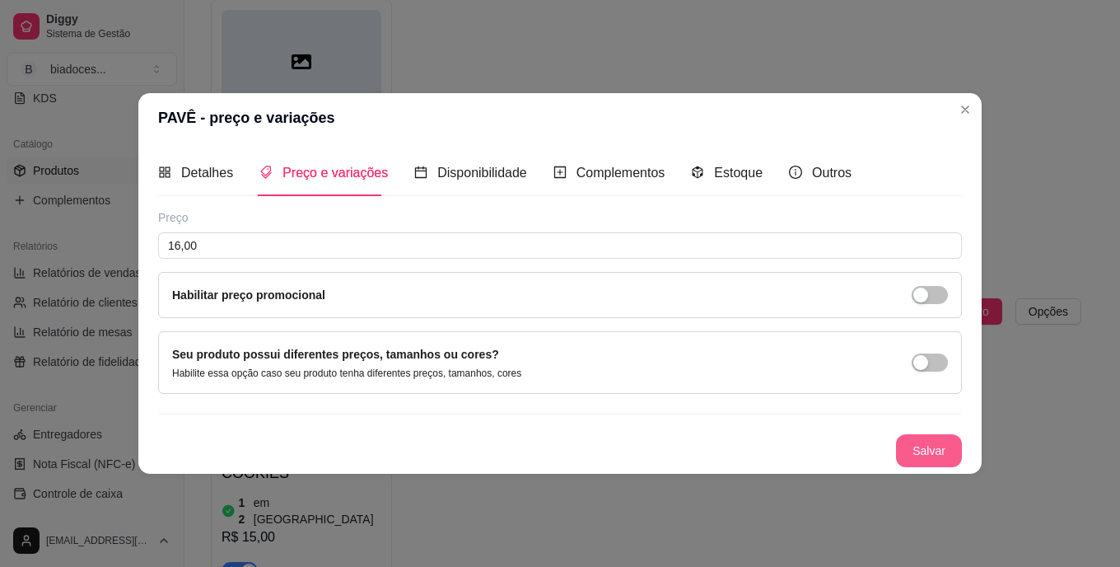
click at [925, 446] on button "Salvar" at bounding box center [929, 450] width 66 height 33
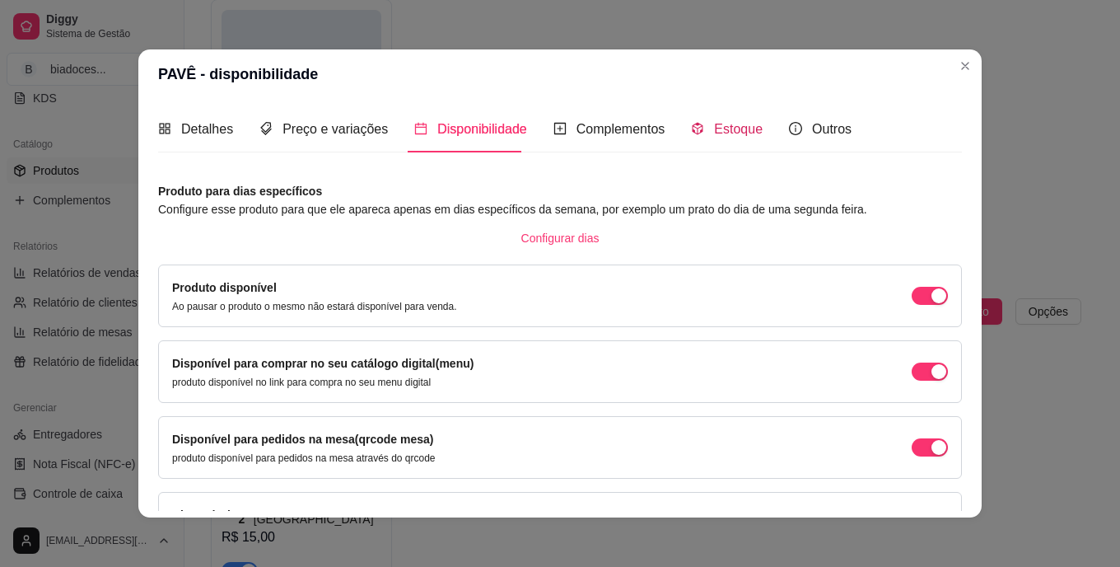
click at [729, 130] on span "Estoque" at bounding box center [738, 129] width 49 height 14
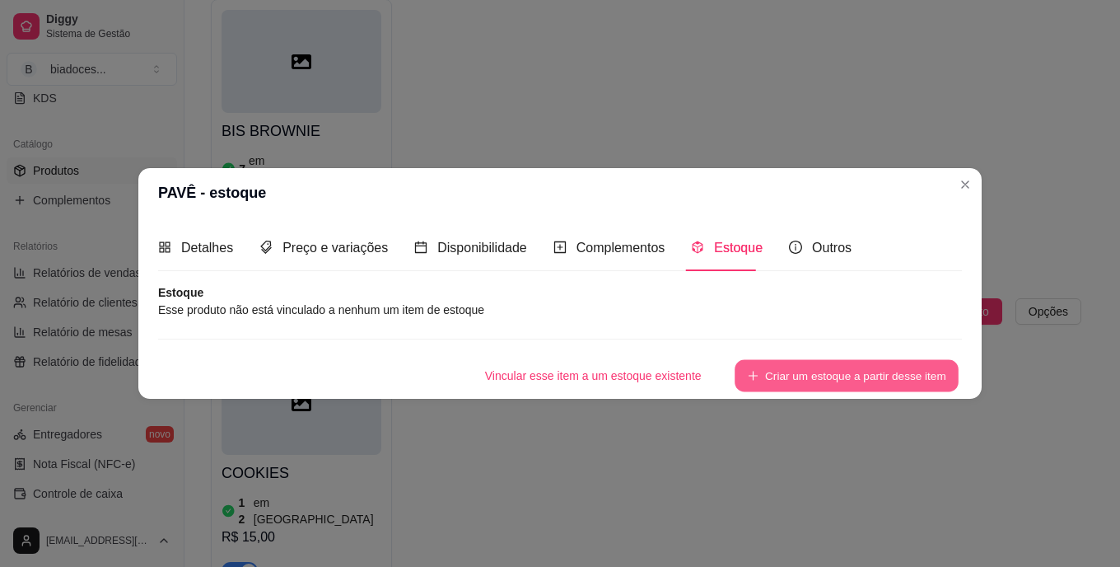
click at [803, 377] on button "Criar um estoque a partir desse item" at bounding box center [847, 376] width 224 height 32
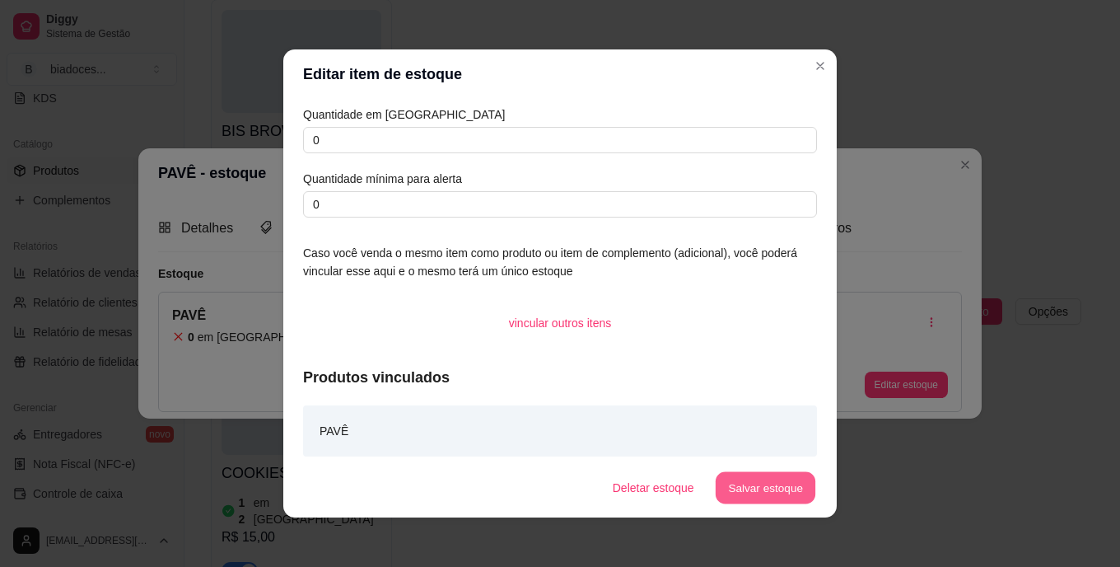
click at [764, 477] on button "Salvar estoque" at bounding box center [765, 488] width 100 height 32
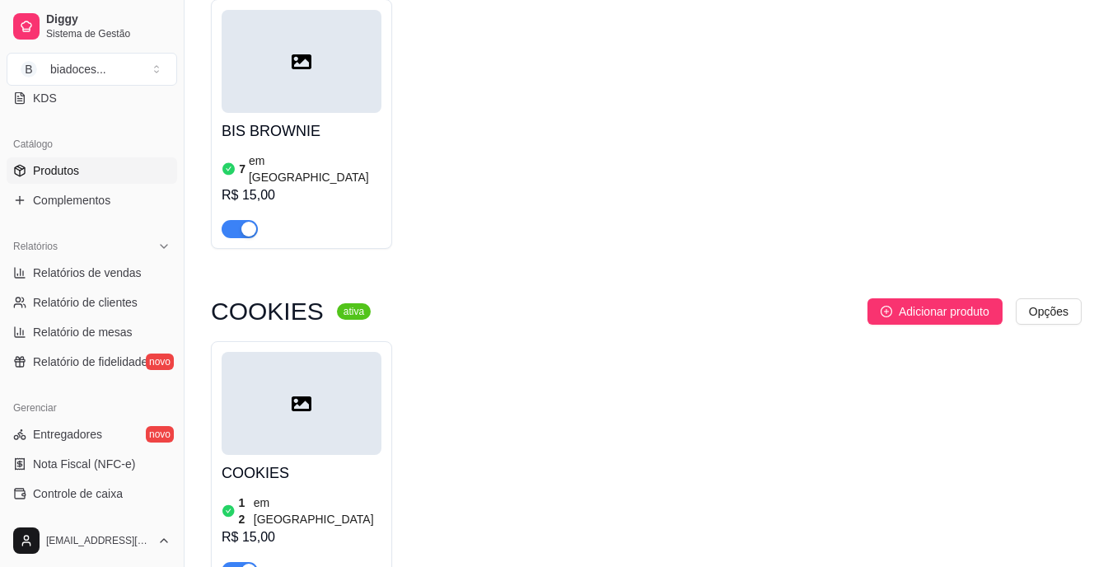
click at [170, 209] on div "Catálogo Produtos Complementos" at bounding box center [92, 172] width 184 height 96
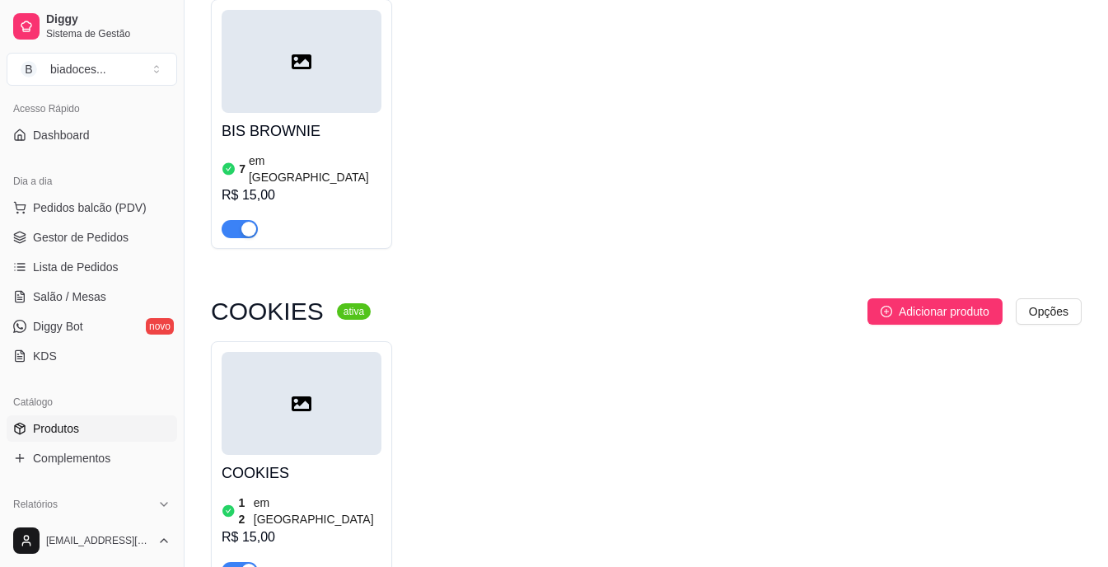
scroll to position [105, 0]
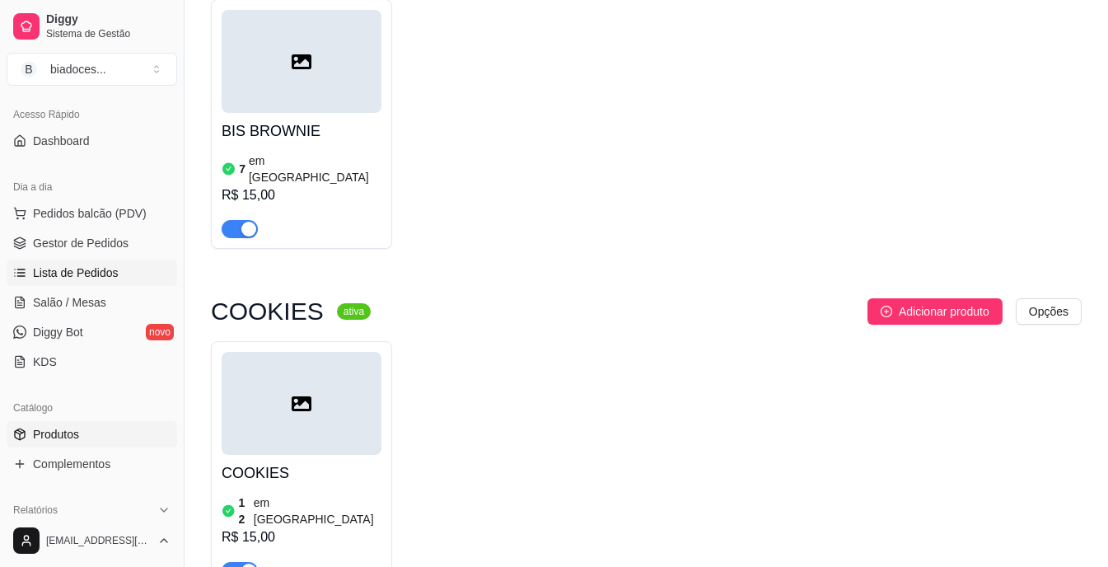
click at [68, 283] on link "Lista de Pedidos" at bounding box center [92, 272] width 170 height 26
